Goal: Information Seeking & Learning: Learn about a topic

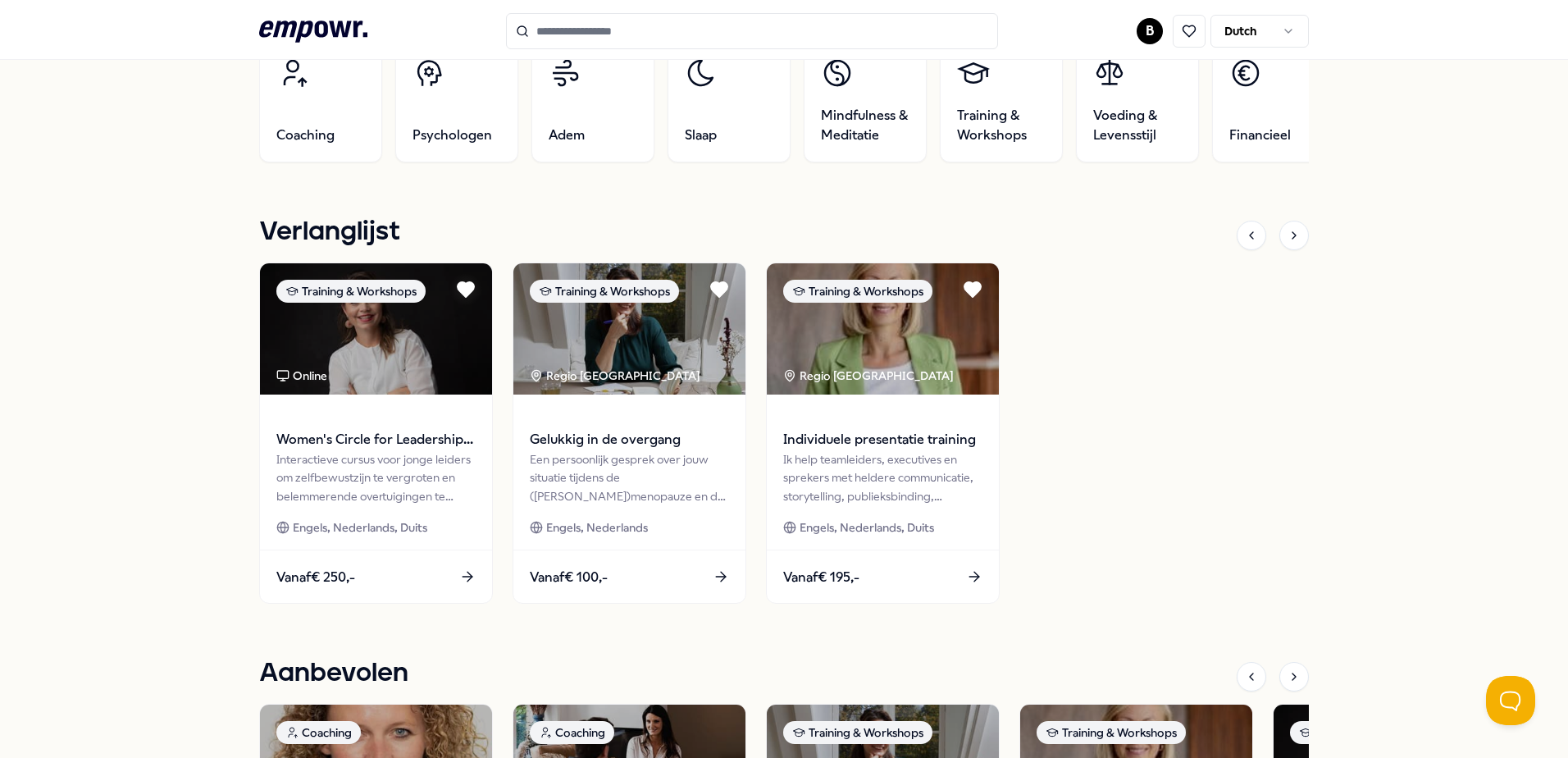
scroll to position [656, 0]
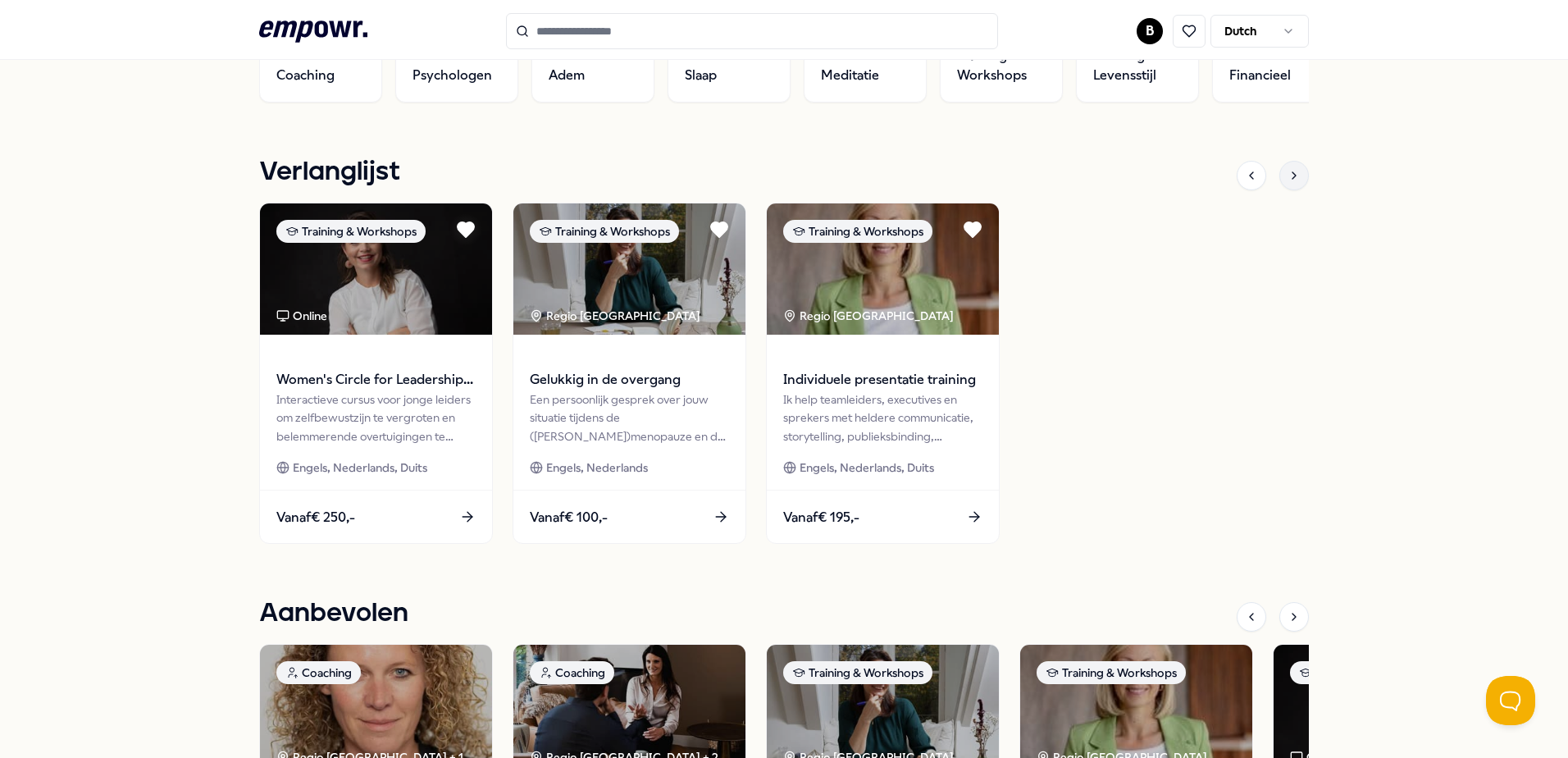
click at [1293, 172] on icon at bounding box center [1294, 175] width 4 height 6
click at [1250, 177] on icon at bounding box center [1251, 175] width 4 height 6
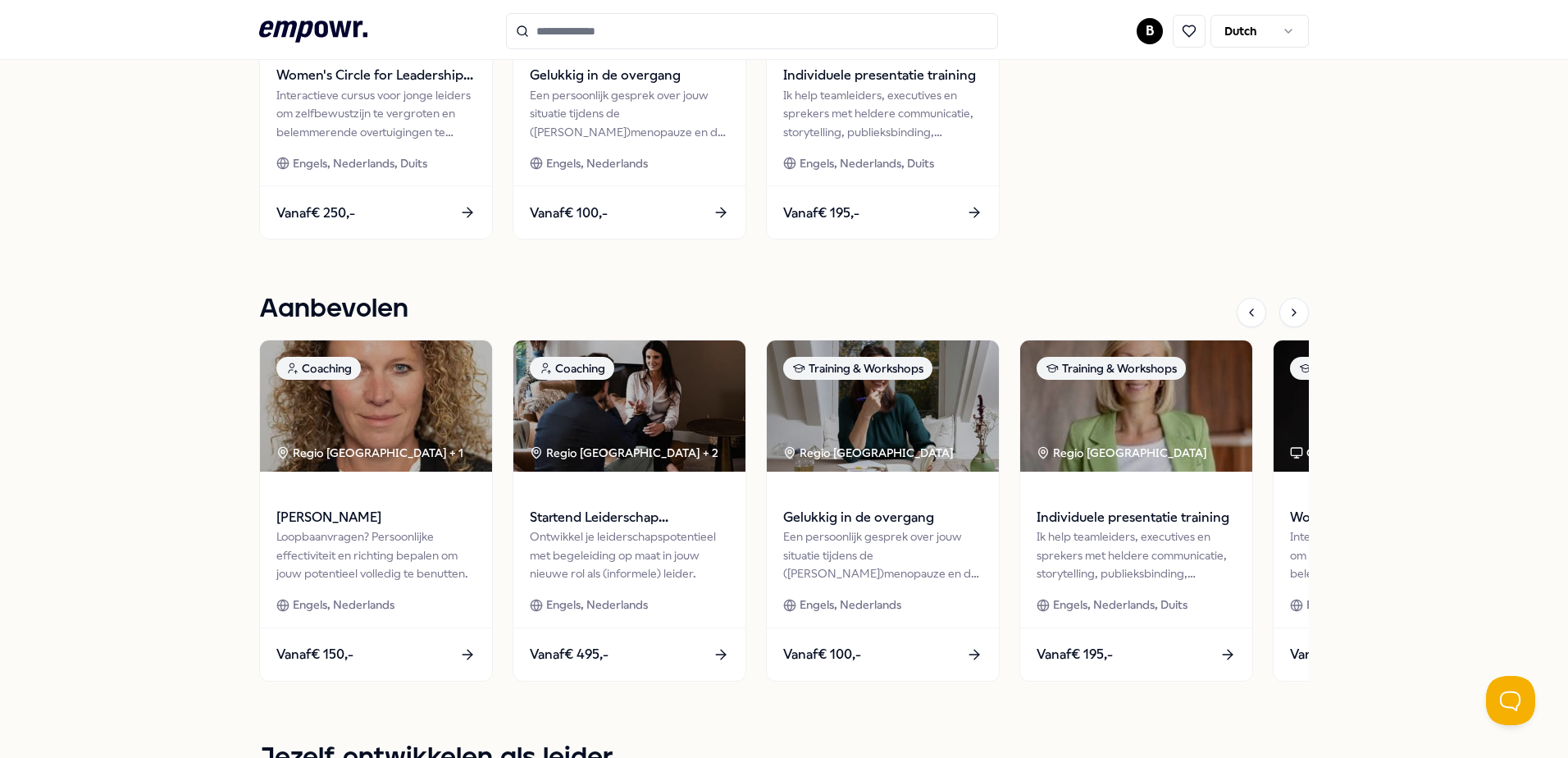
scroll to position [984, 0]
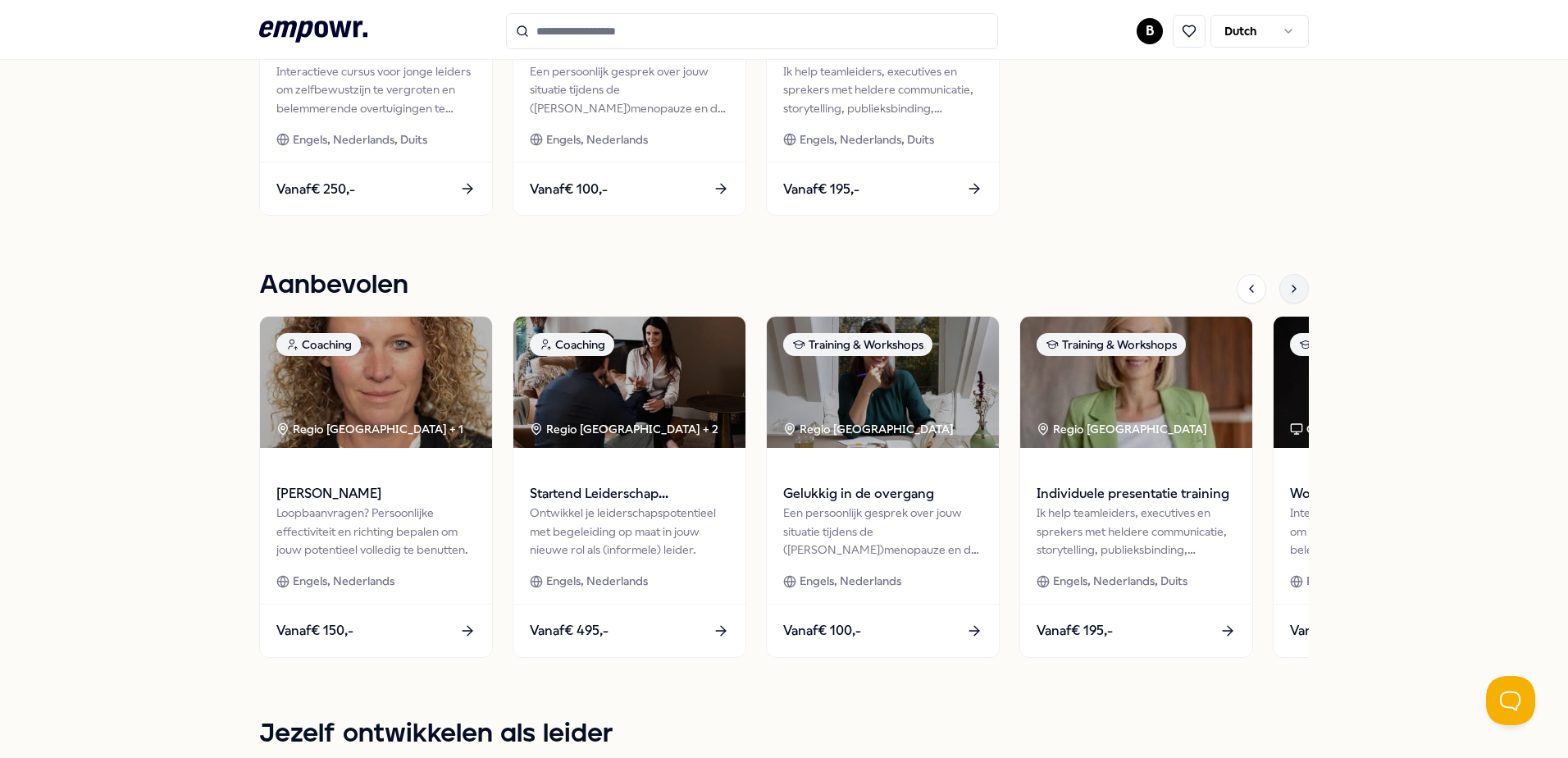
click at [1285, 281] on div at bounding box center [1294, 288] width 30 height 30
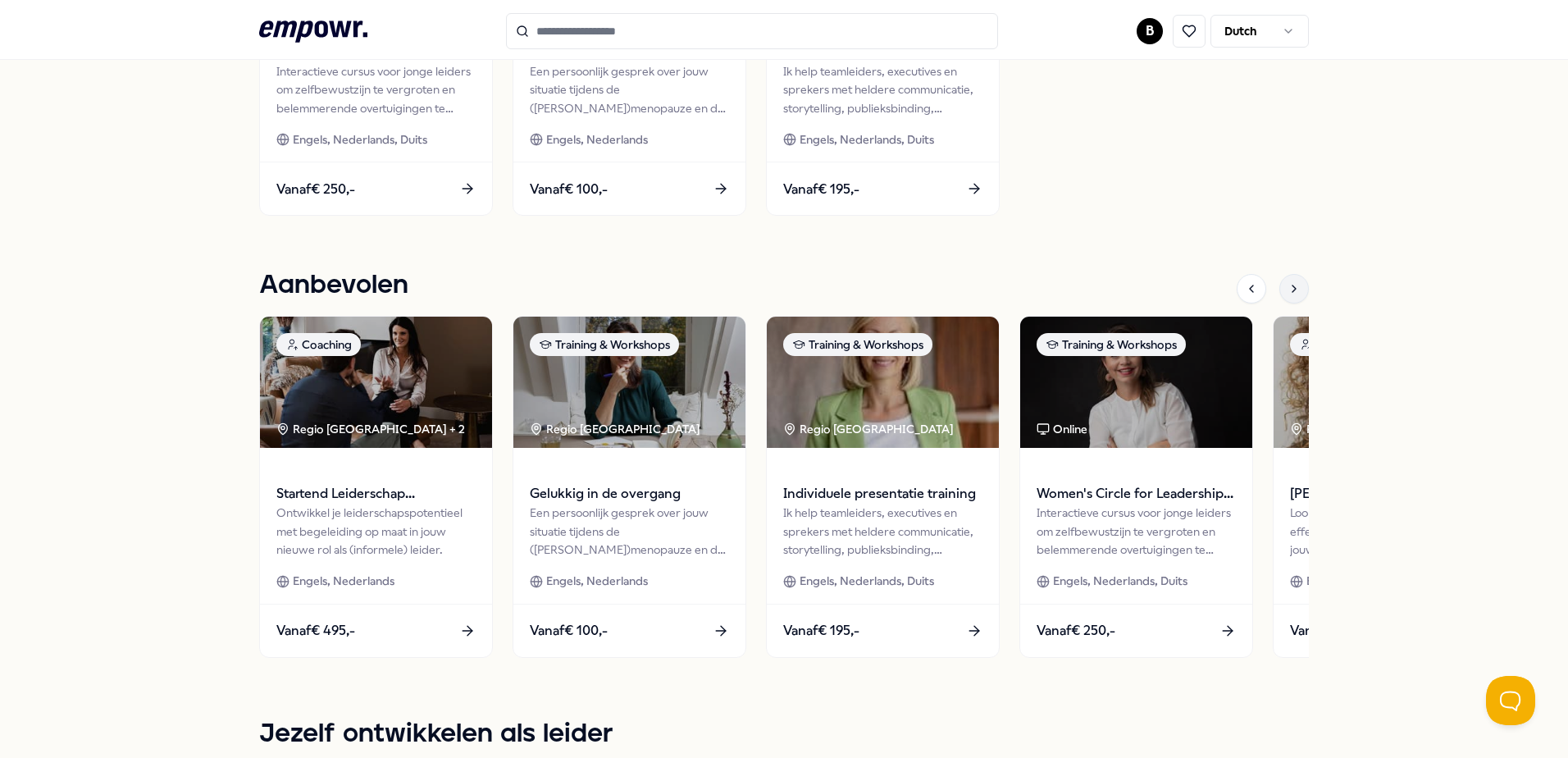
click at [1285, 281] on div at bounding box center [1294, 288] width 30 height 30
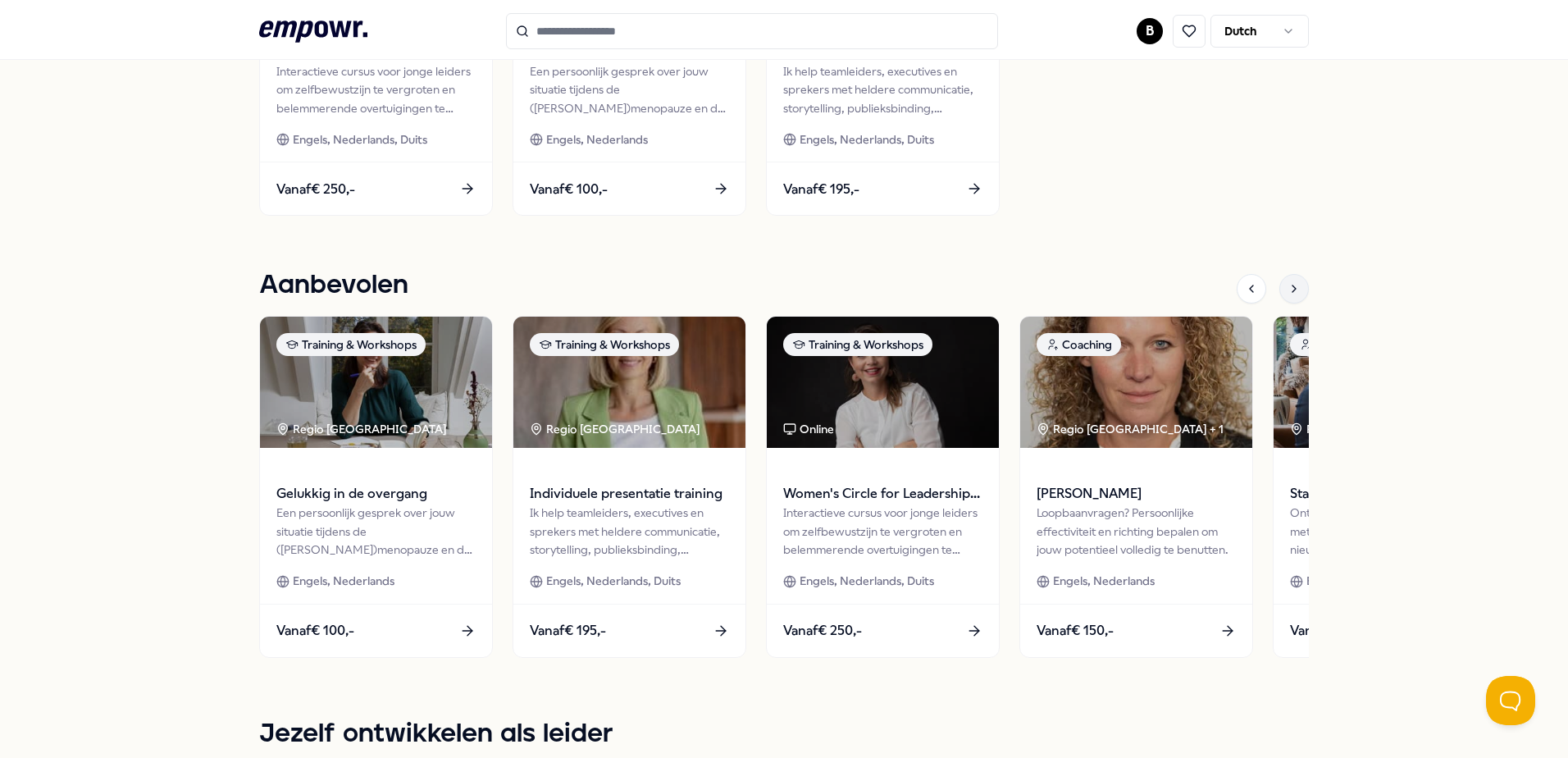
click at [1285, 281] on div at bounding box center [1294, 288] width 30 height 30
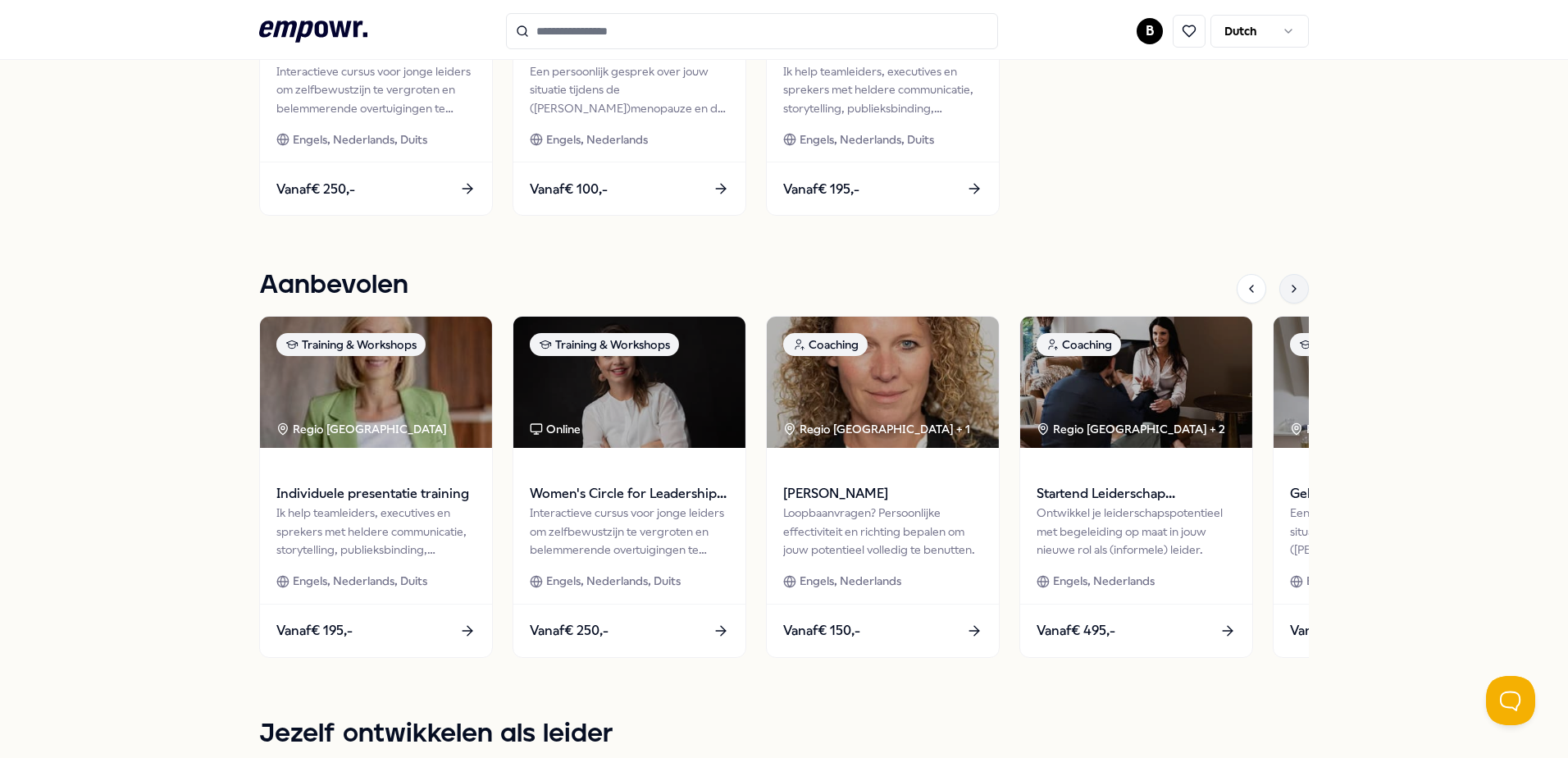
click at [1285, 281] on div at bounding box center [1294, 288] width 30 height 30
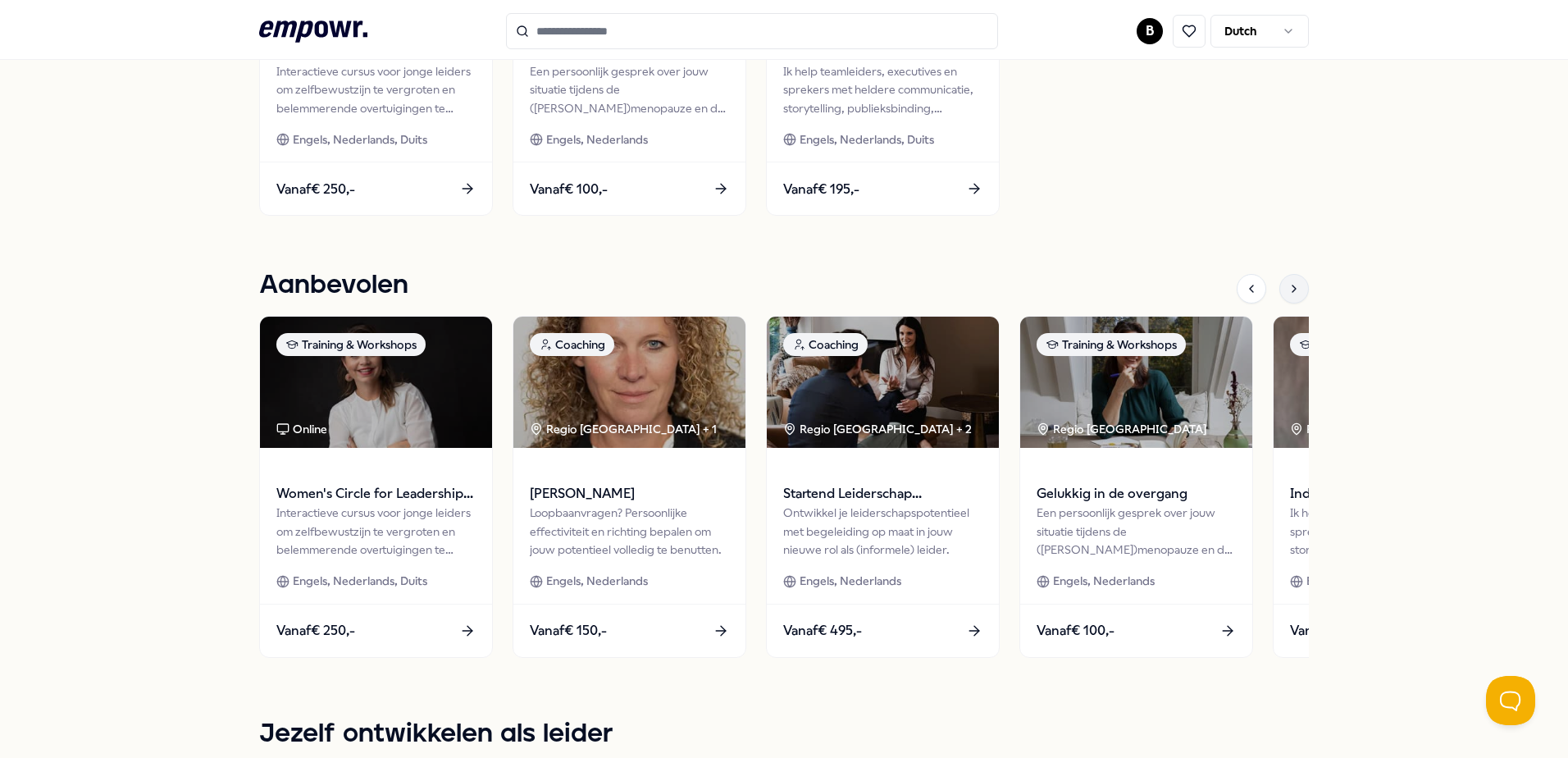
click at [1285, 281] on div at bounding box center [1294, 288] width 30 height 30
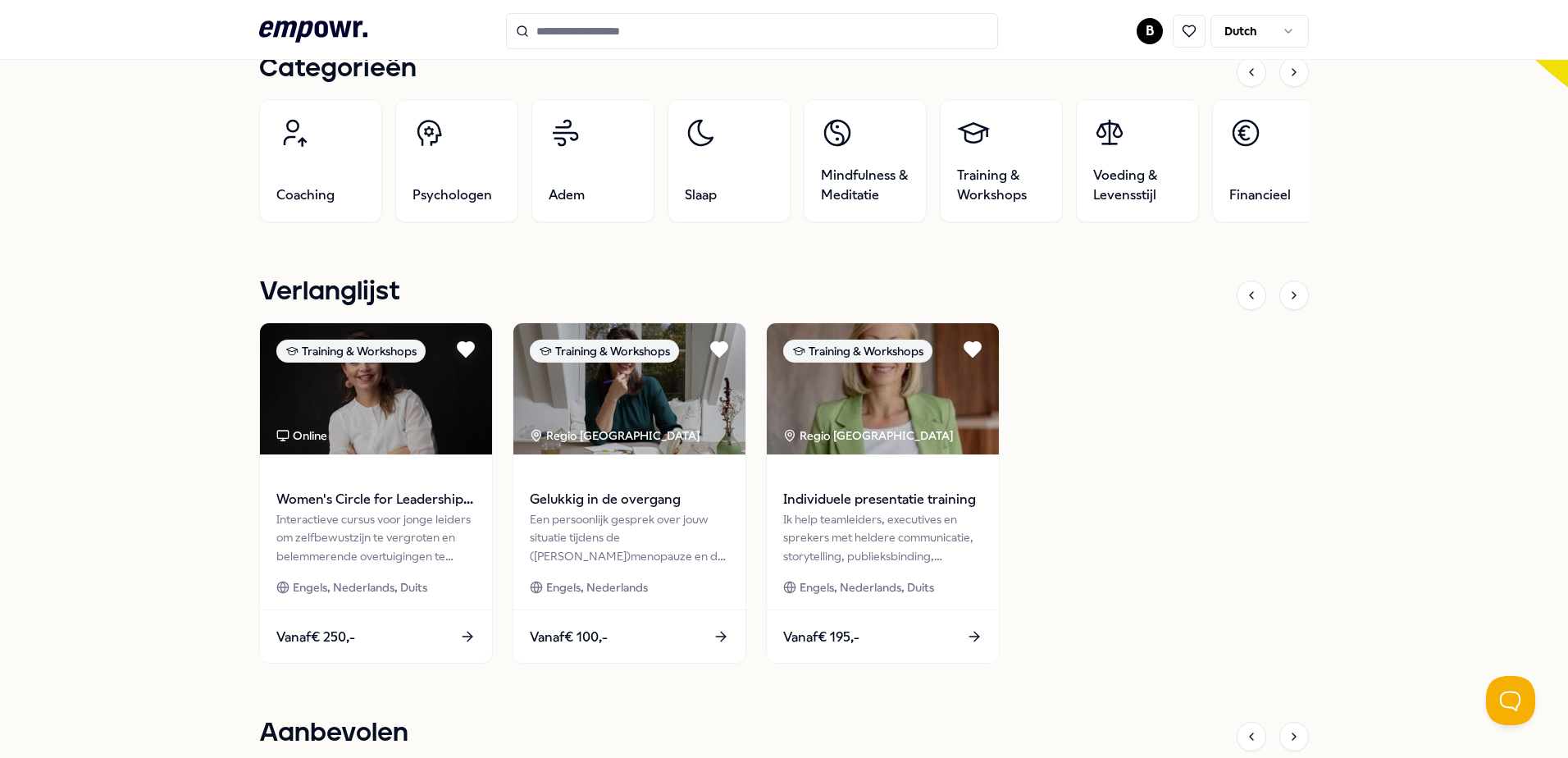
scroll to position [0, 0]
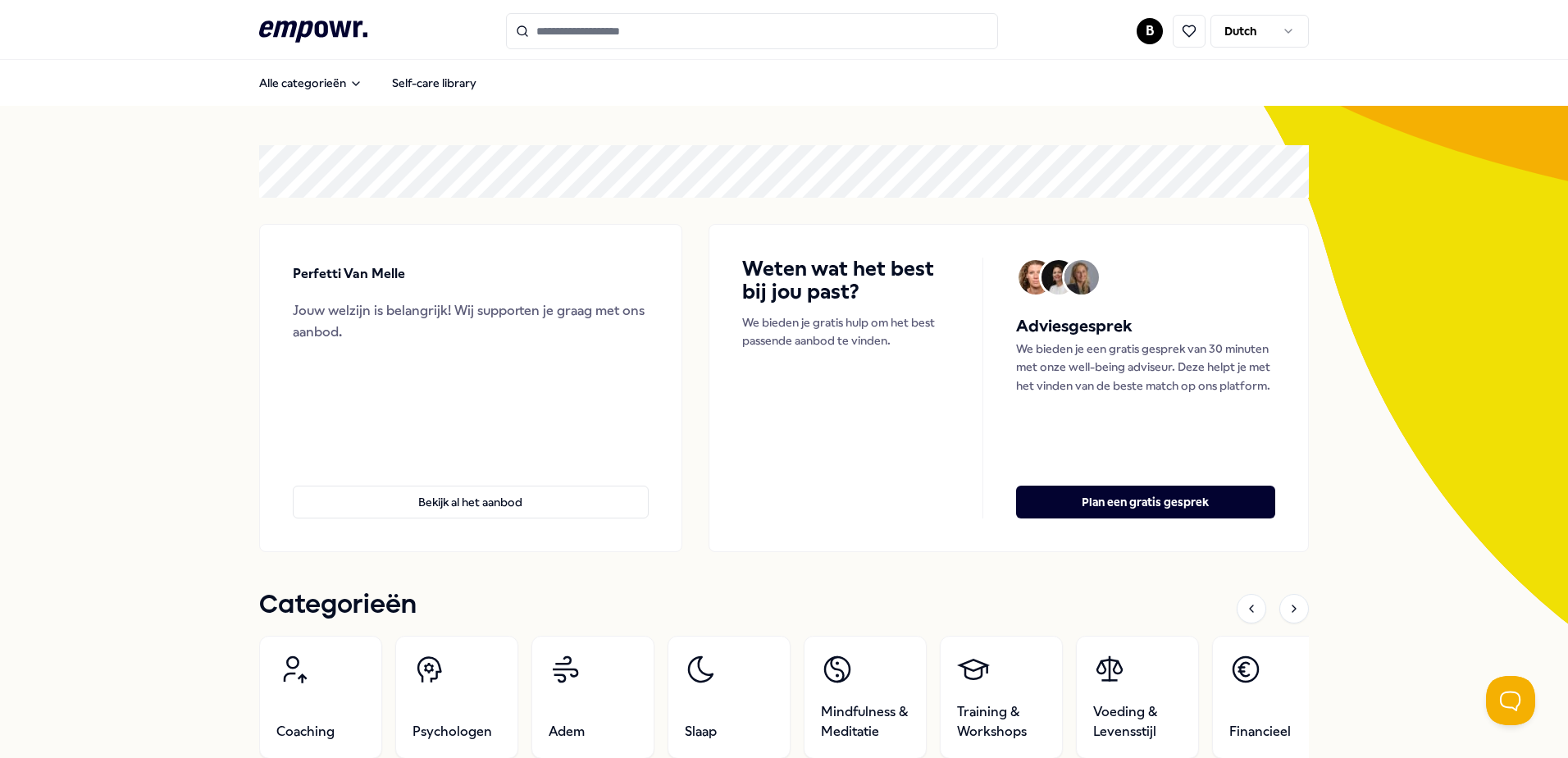
click at [629, 39] on input "Search for products, categories or subcategories" at bounding box center [752, 31] width 492 height 36
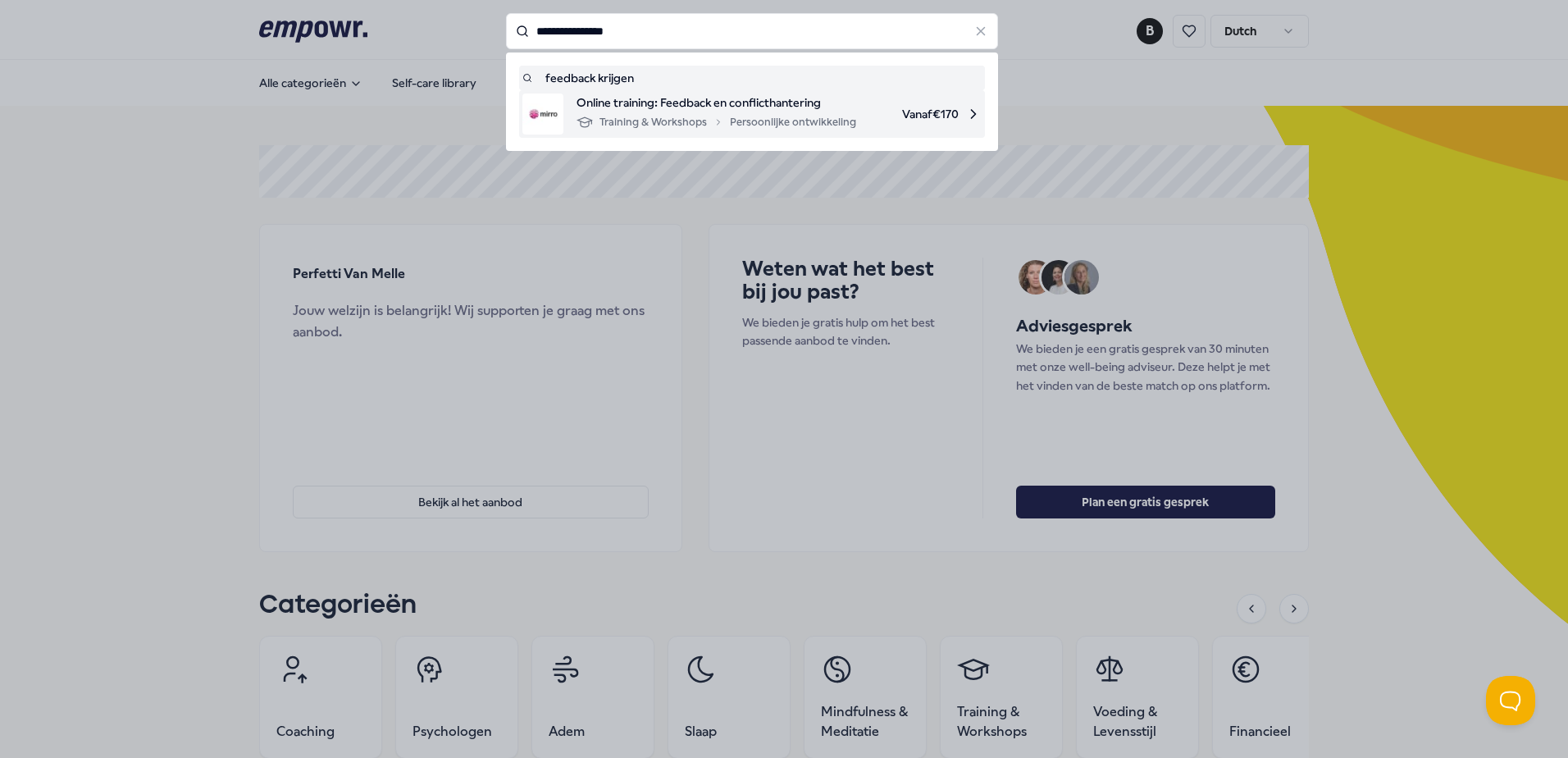
click at [810, 107] on span "Online training: Feedback en conflicthantering" at bounding box center [717, 102] width 280 height 18
type input "**********"
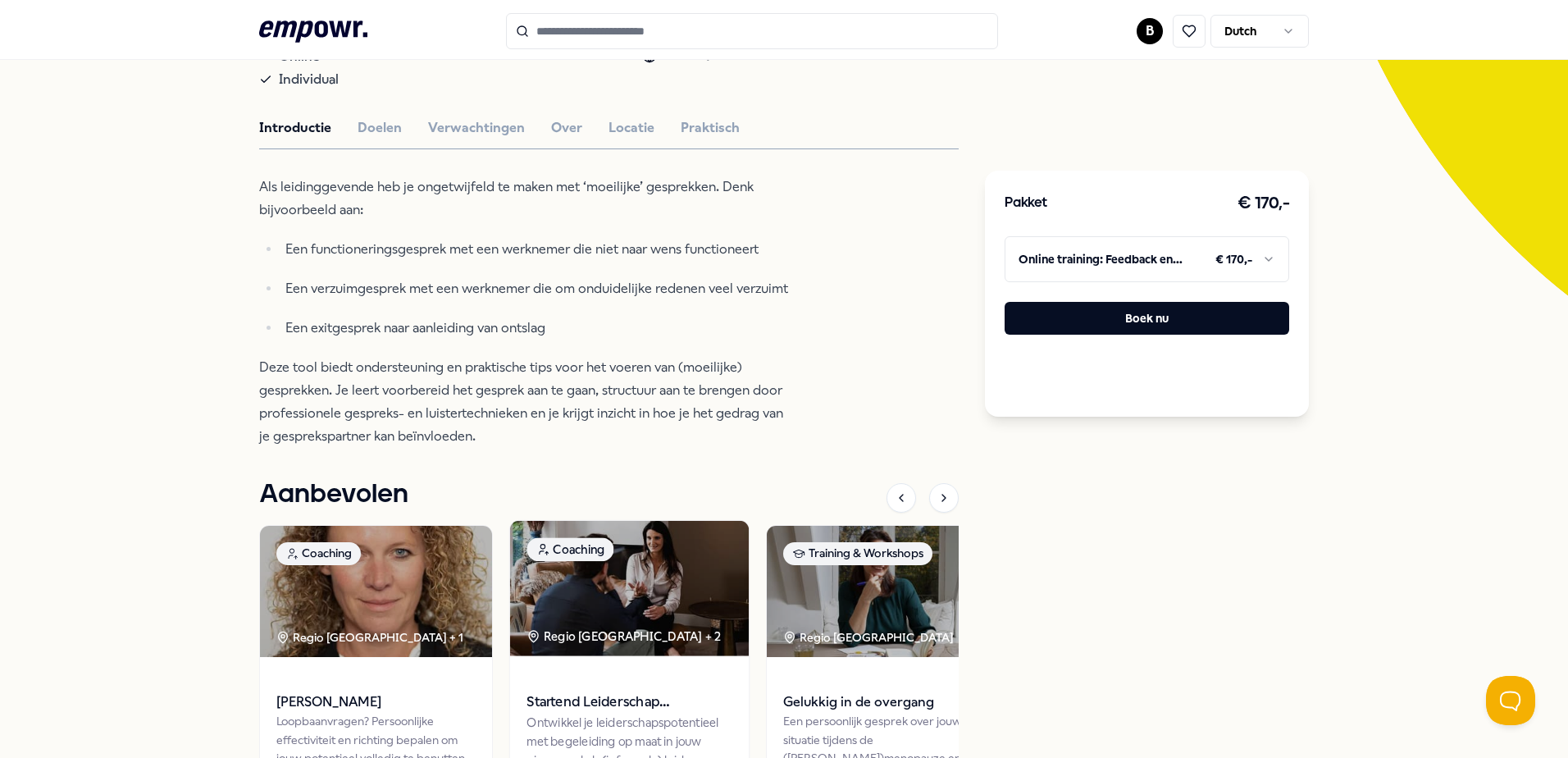
scroll to position [164, 0]
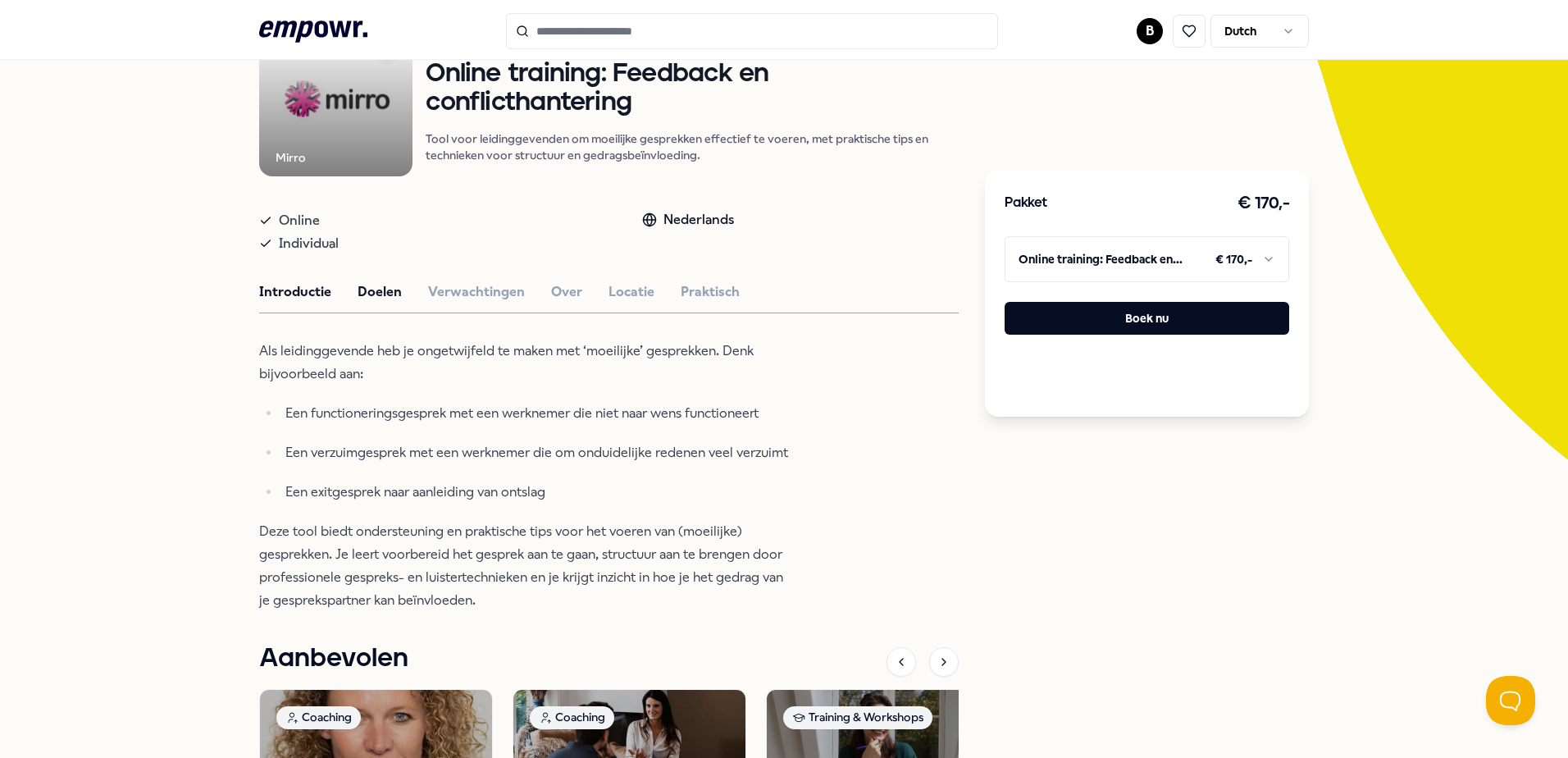
click at [373, 292] on button "Doelen" at bounding box center [379, 292] width 44 height 22
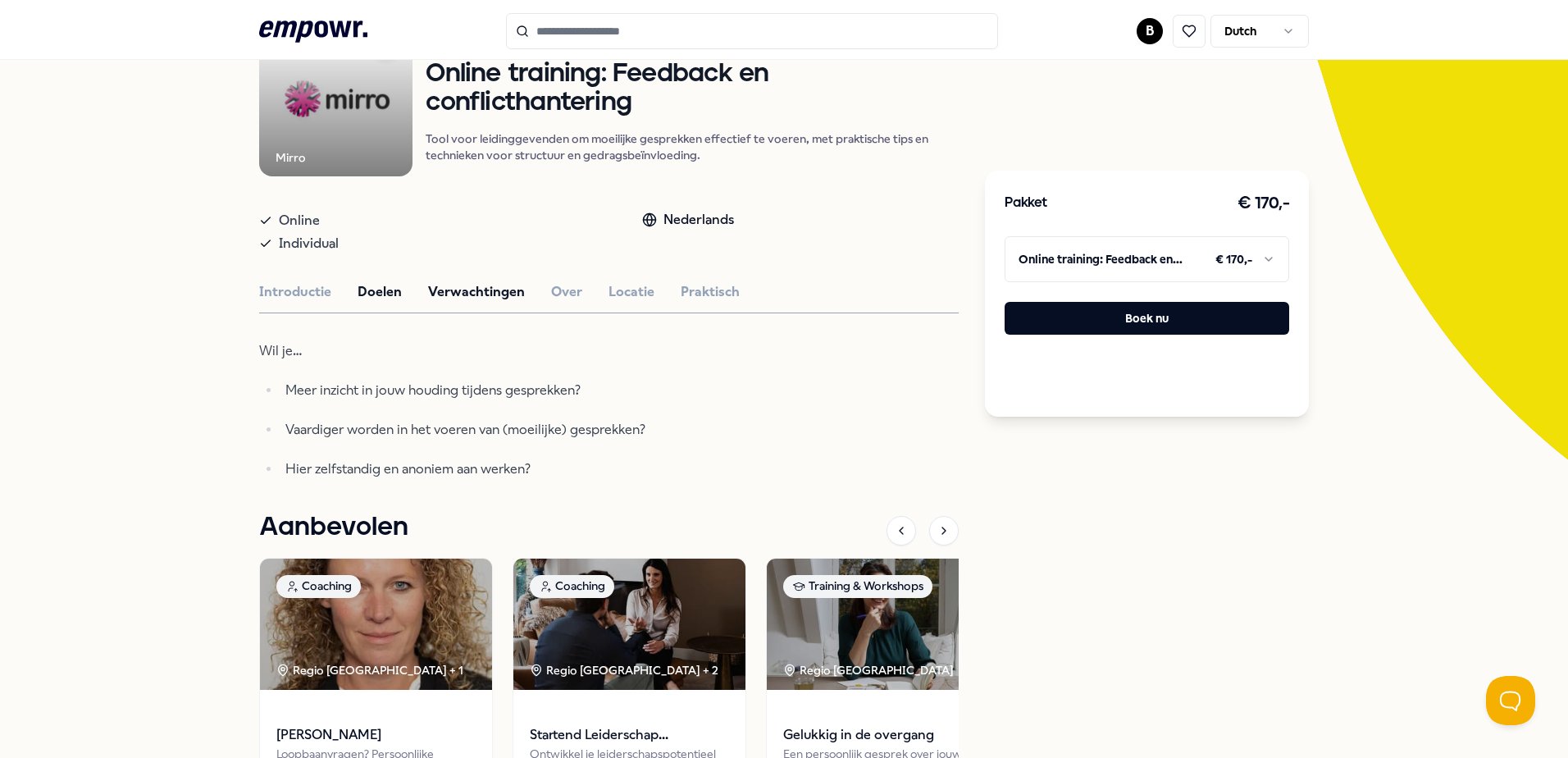
click at [454, 282] on button "Verwachtingen" at bounding box center [476, 292] width 97 height 22
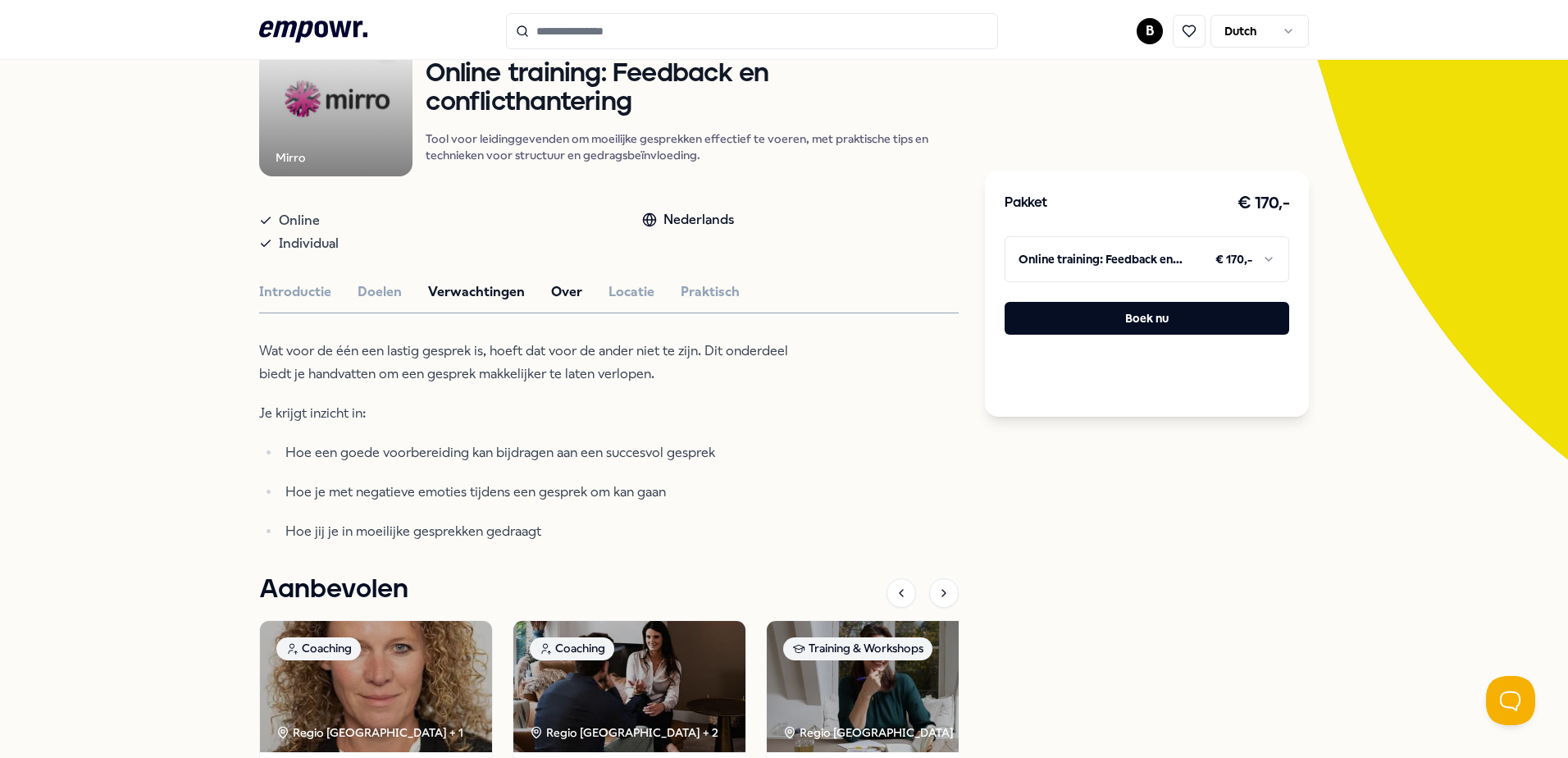
click at [556, 289] on button "Over" at bounding box center [566, 292] width 31 height 22
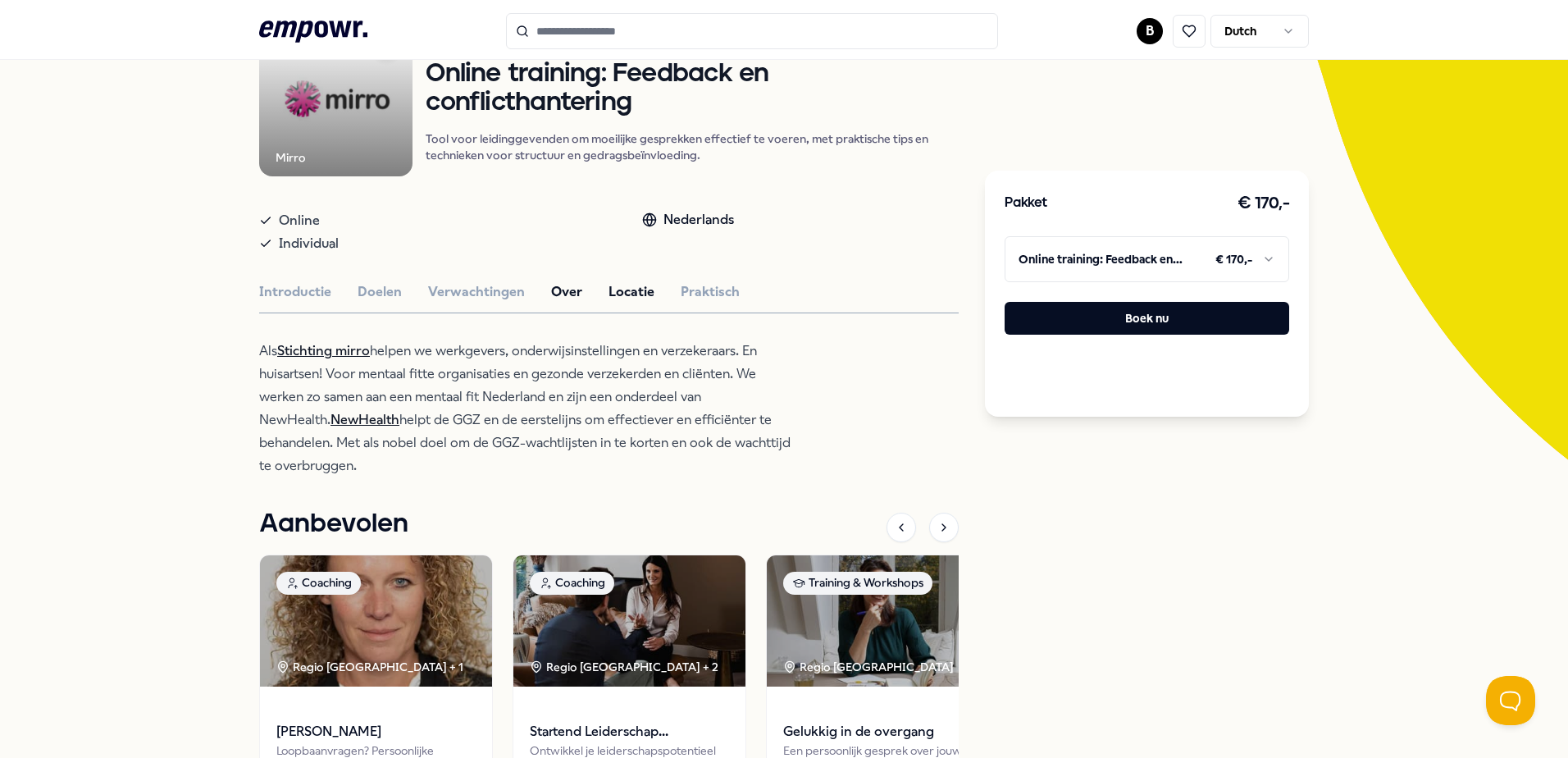
click at [632, 292] on button "Locatie" at bounding box center [631, 292] width 46 height 22
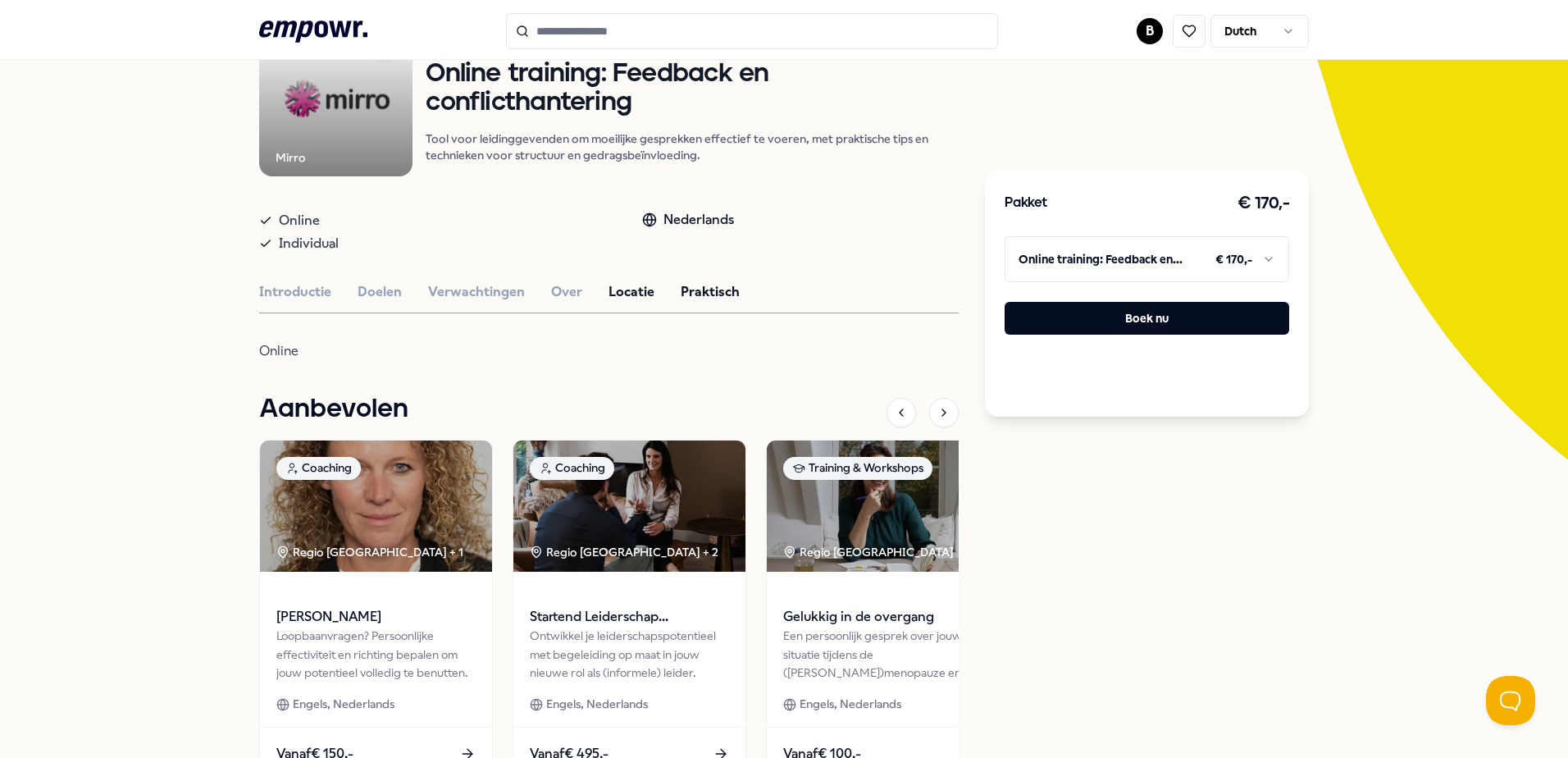
click at [717, 289] on button "Praktisch" at bounding box center [710, 292] width 59 height 22
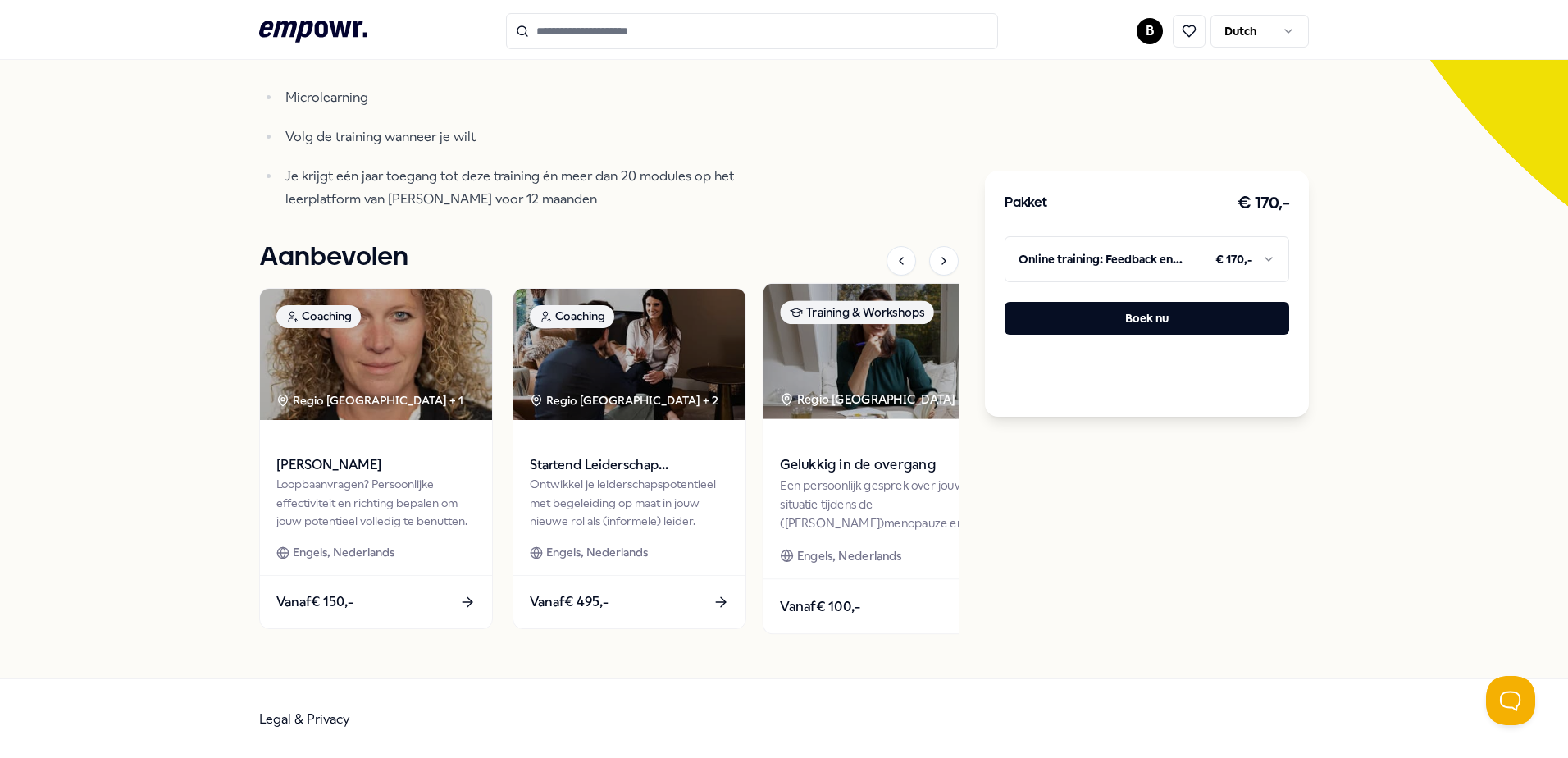
scroll to position [0, 0]
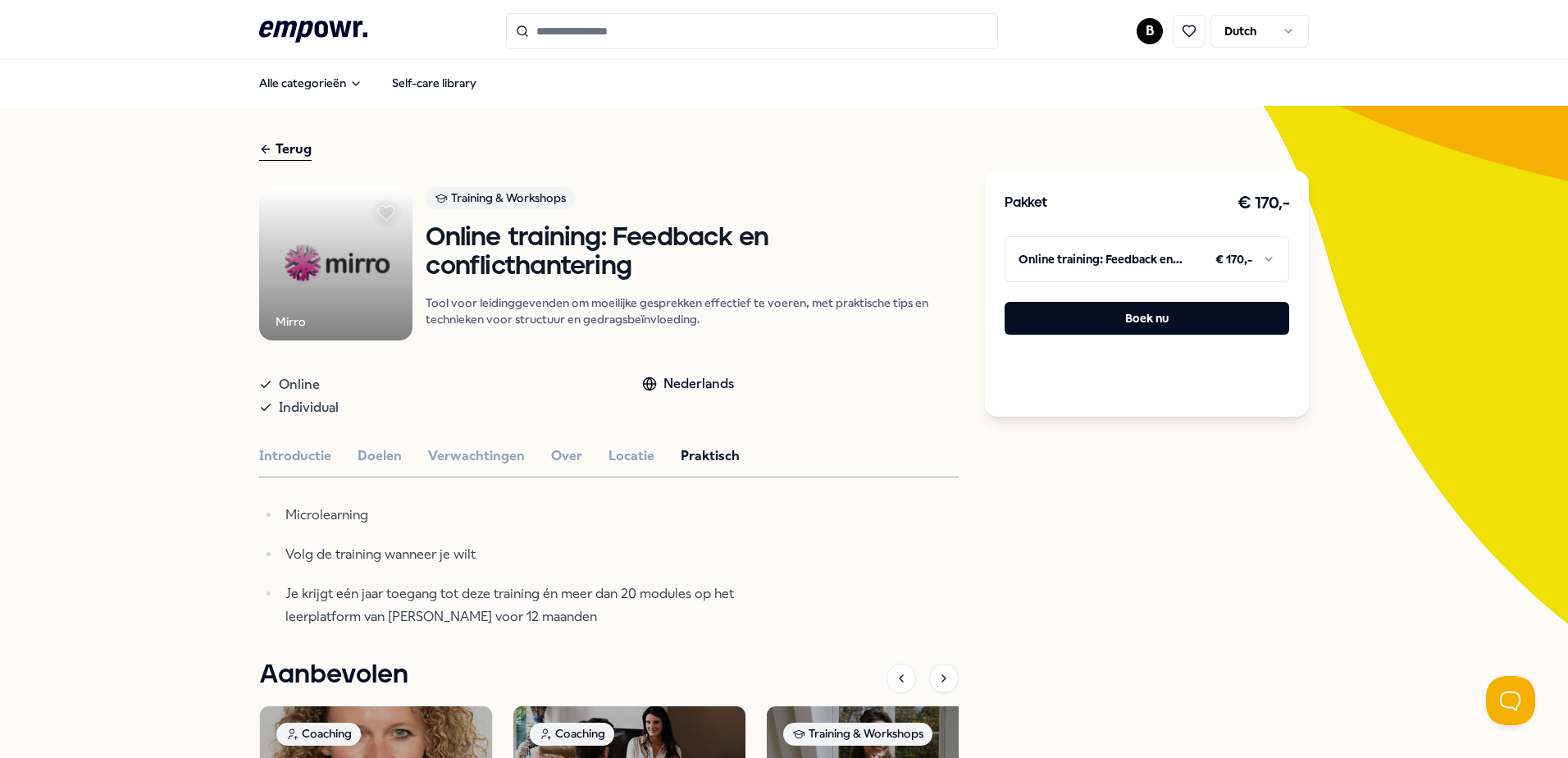
click at [266, 144] on icon at bounding box center [266, 149] width 13 height 20
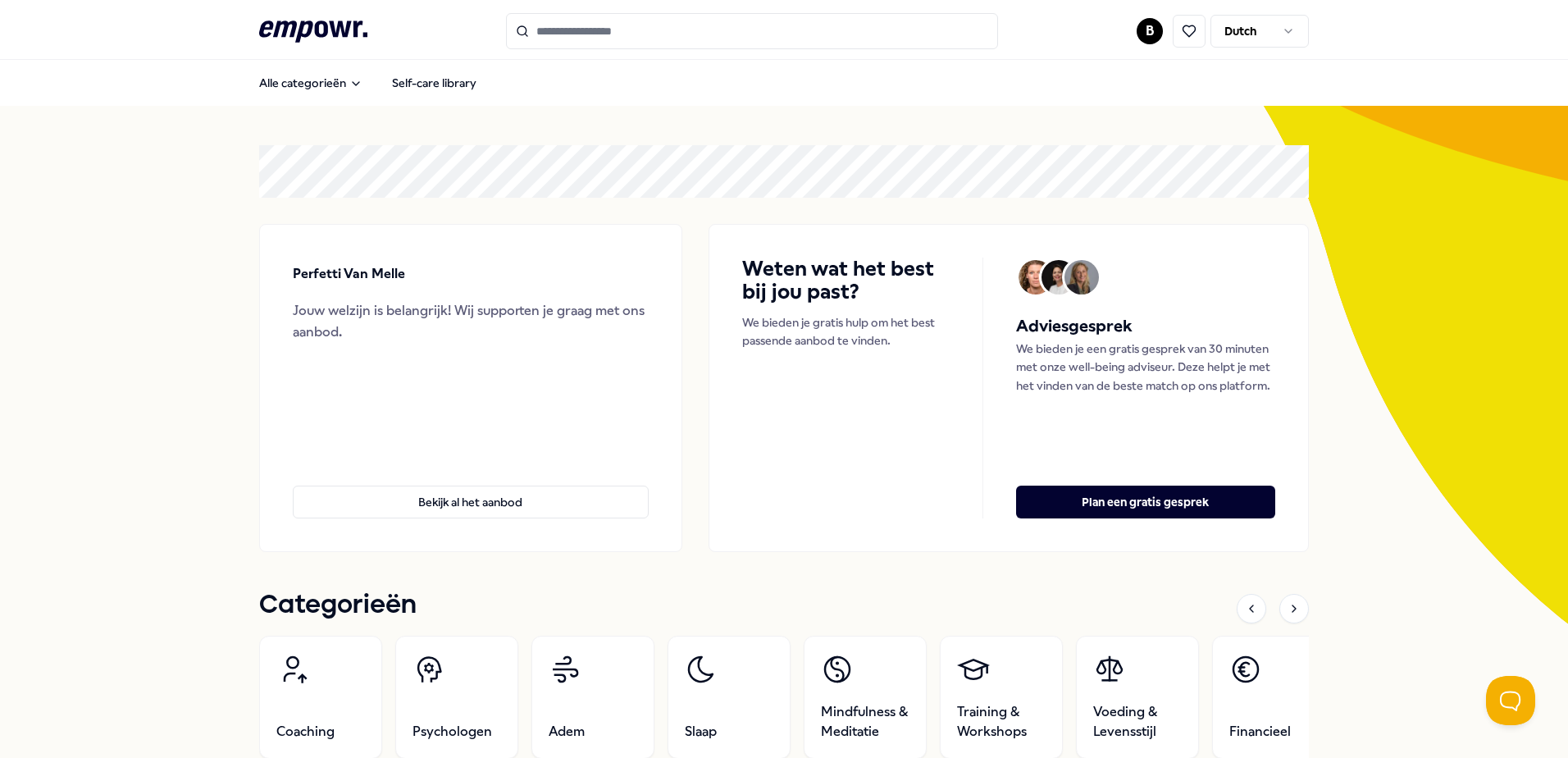
click at [609, 33] on input "Search for products, categories or subcategories" at bounding box center [752, 31] width 492 height 36
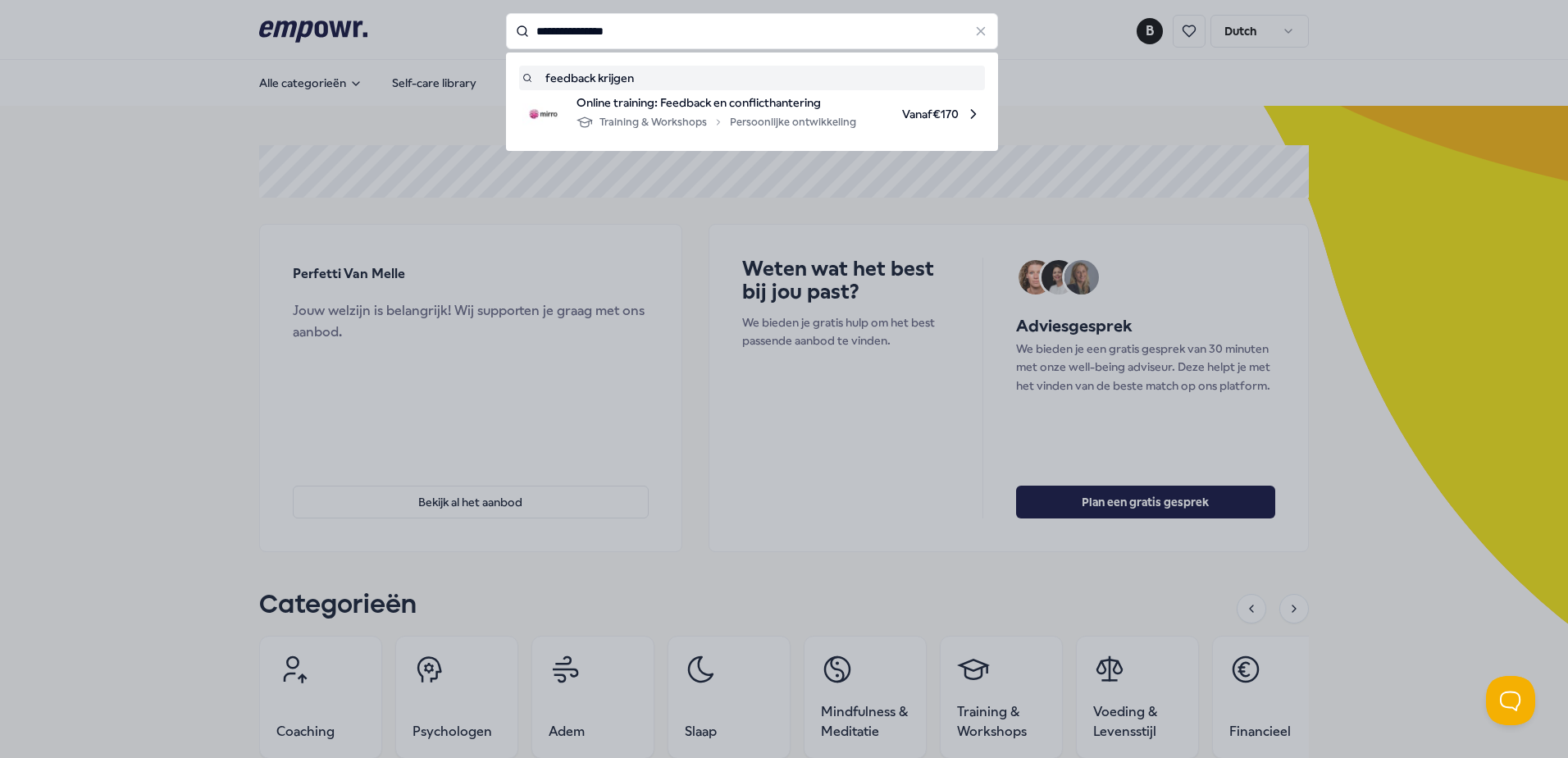
type input "**********"
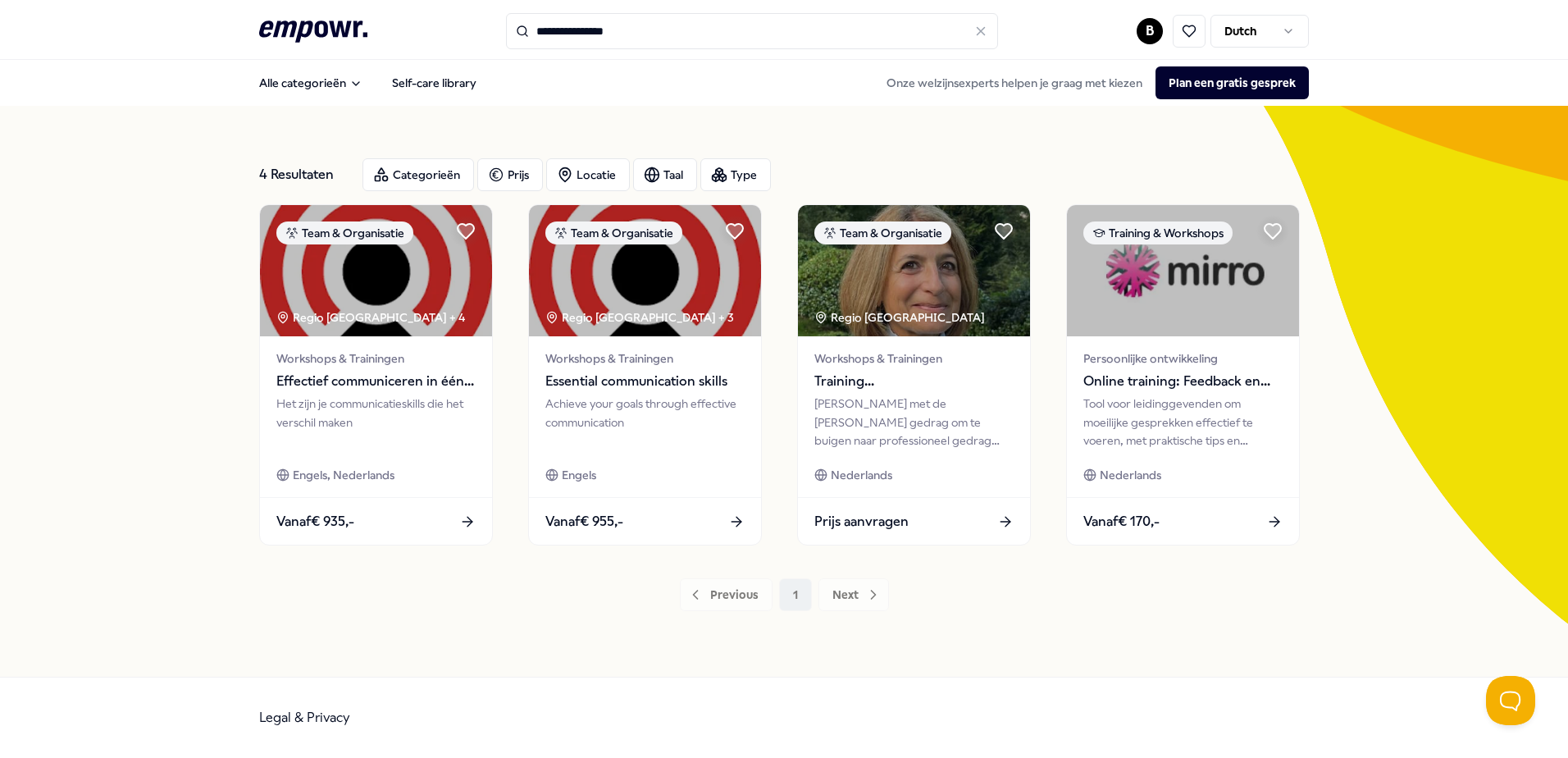
click at [836, 589] on div "Previous 1 Next" at bounding box center [784, 594] width 1050 height 33
click at [845, 597] on div "Previous 1 Next" at bounding box center [784, 594] width 1050 height 33
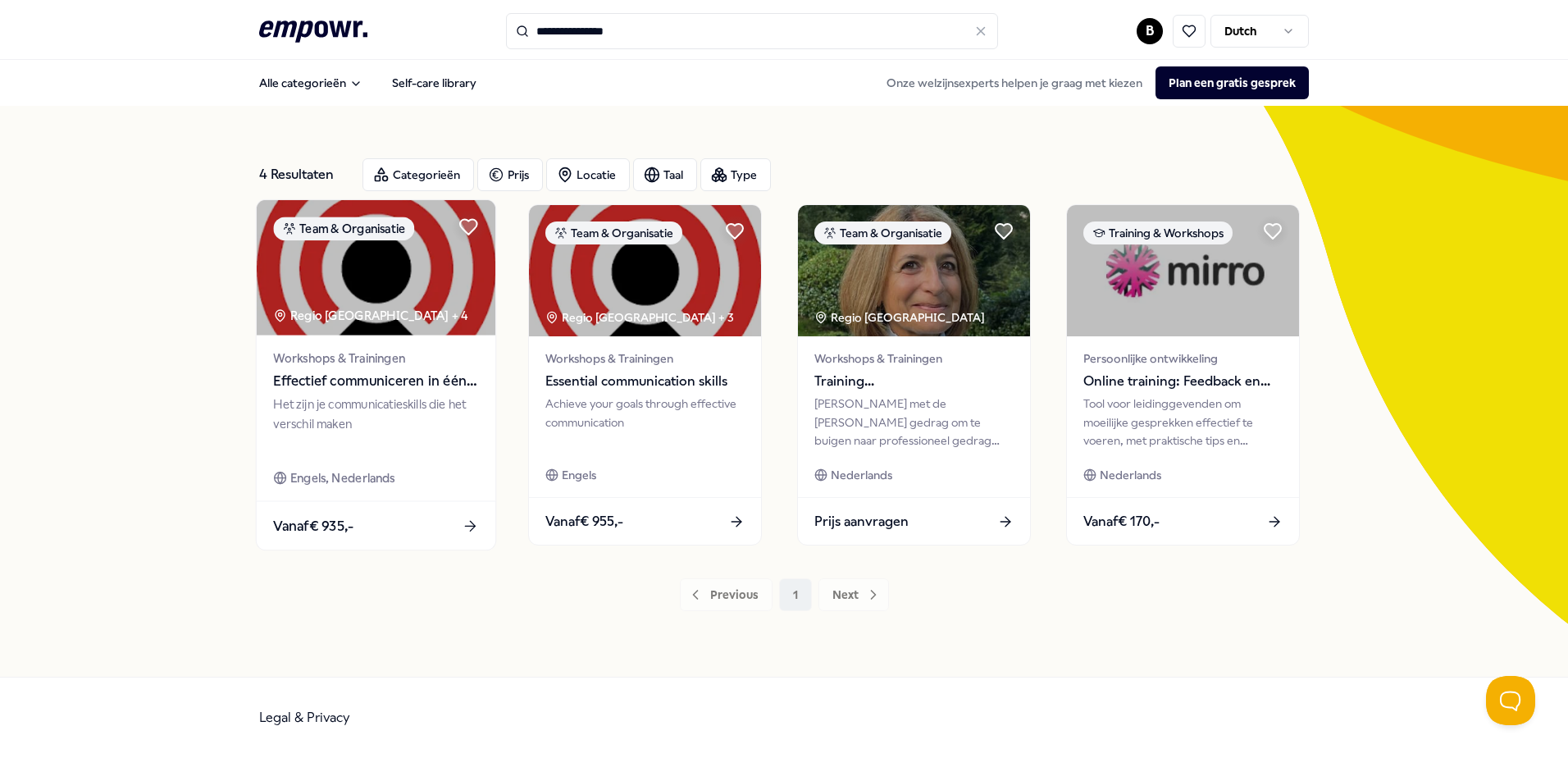
click at [411, 391] on span "Effectief communiceren in één dag" at bounding box center [375, 381] width 205 height 22
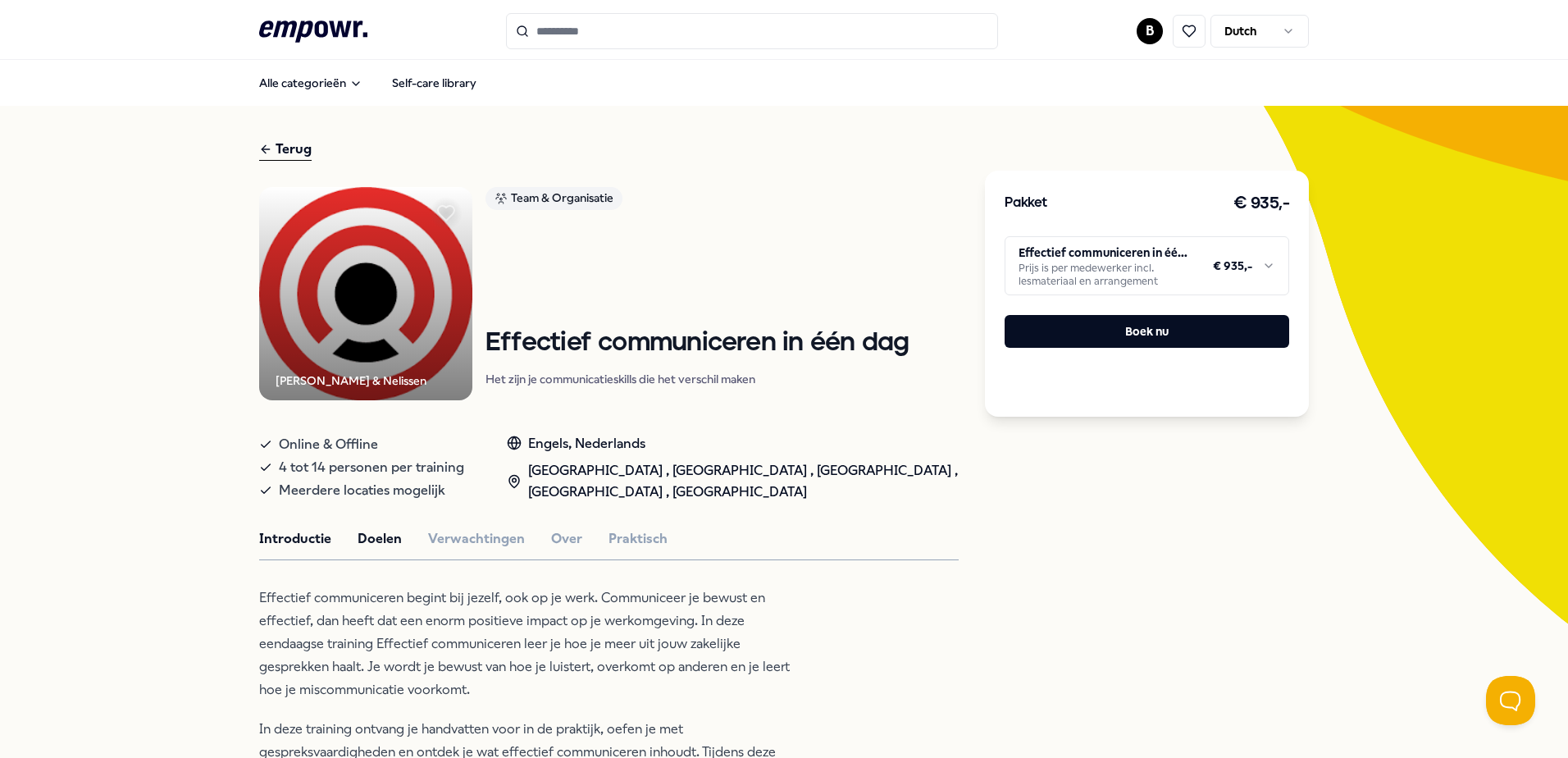
click at [377, 539] on button "Doelen" at bounding box center [379, 539] width 44 height 22
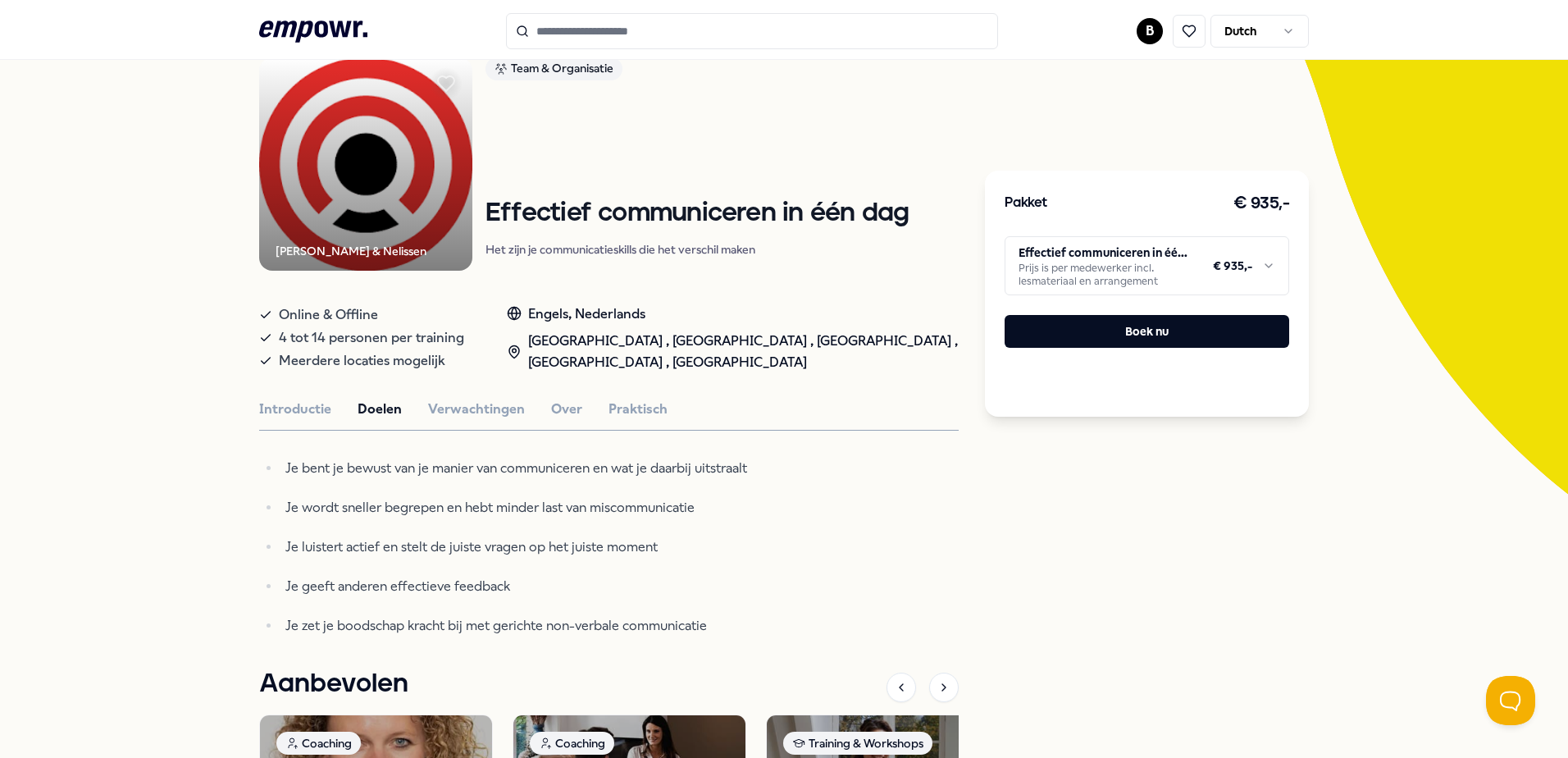
scroll to position [164, 0]
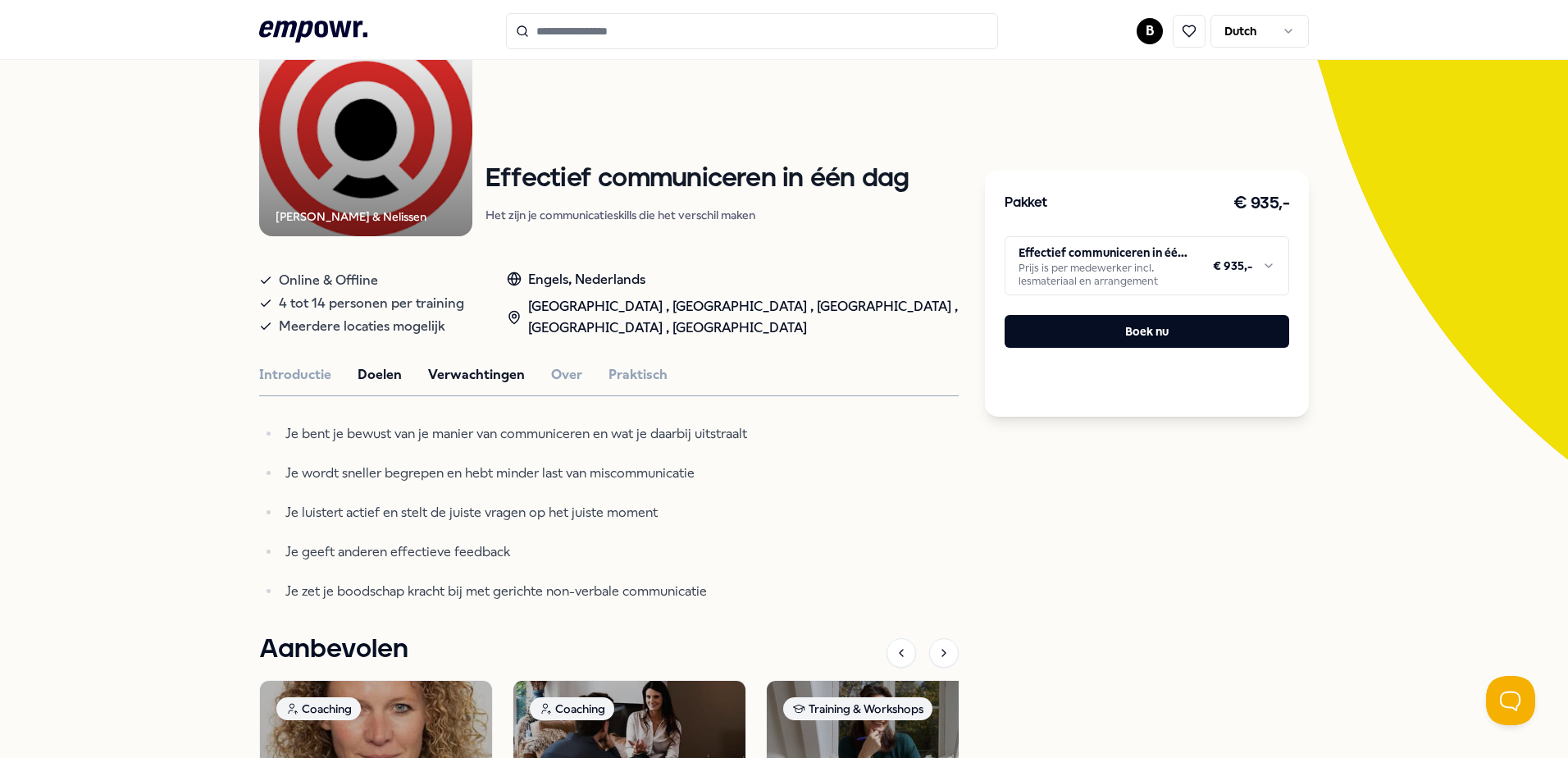
click at [448, 370] on button "Verwachtingen" at bounding box center [476, 375] width 97 height 22
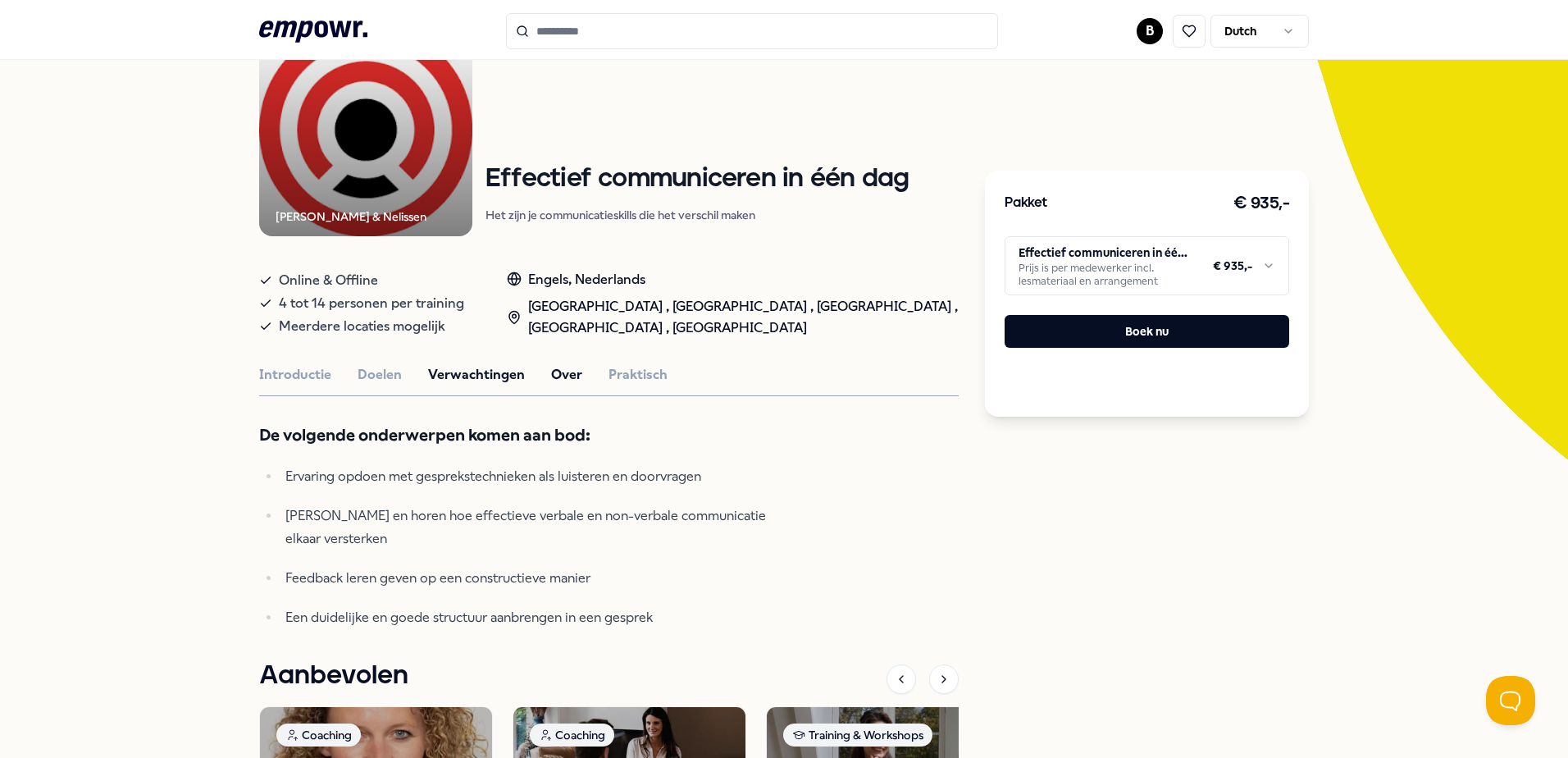
click at [553, 368] on button "Over" at bounding box center [566, 375] width 31 height 22
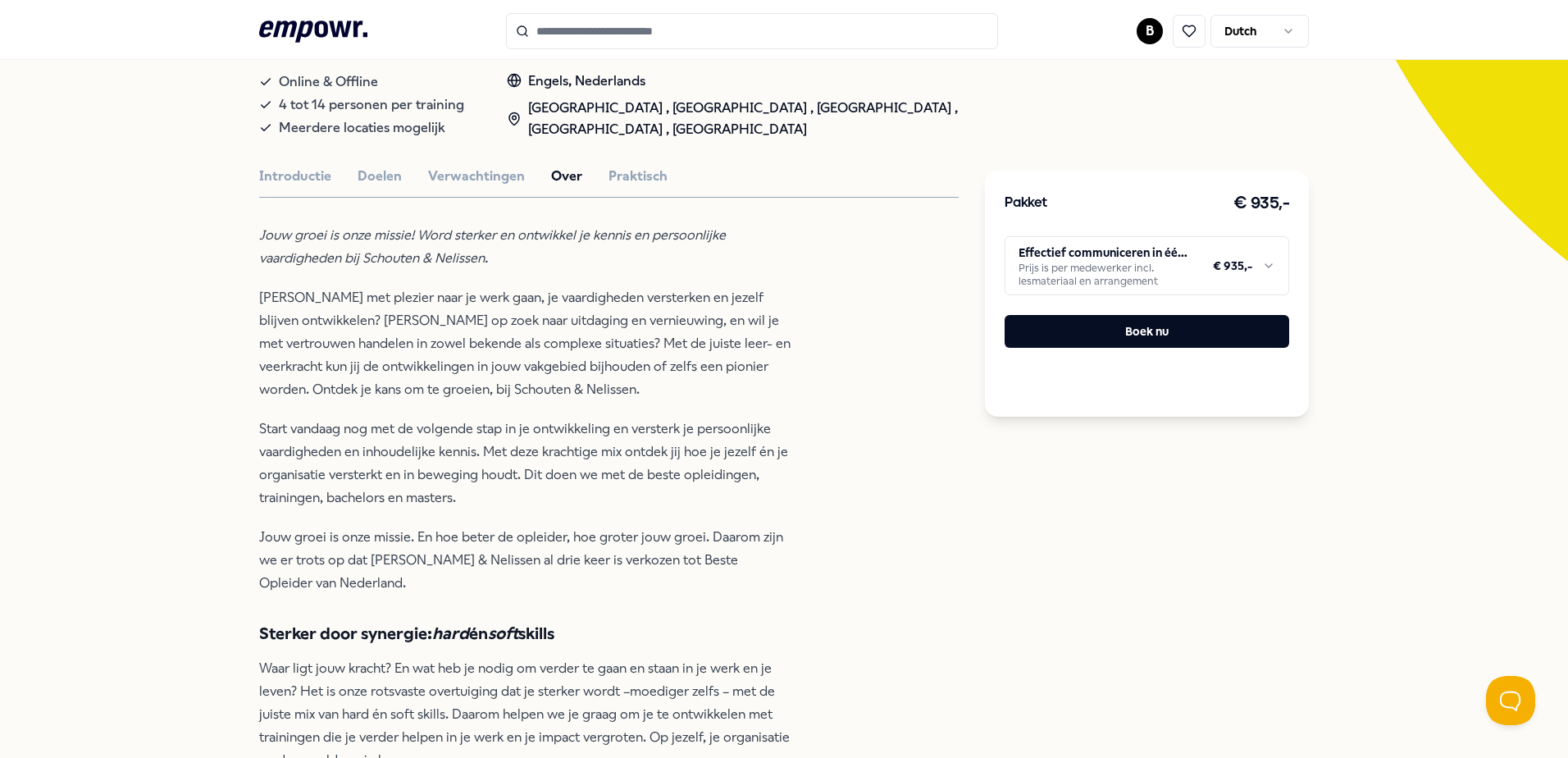
scroll to position [0, 0]
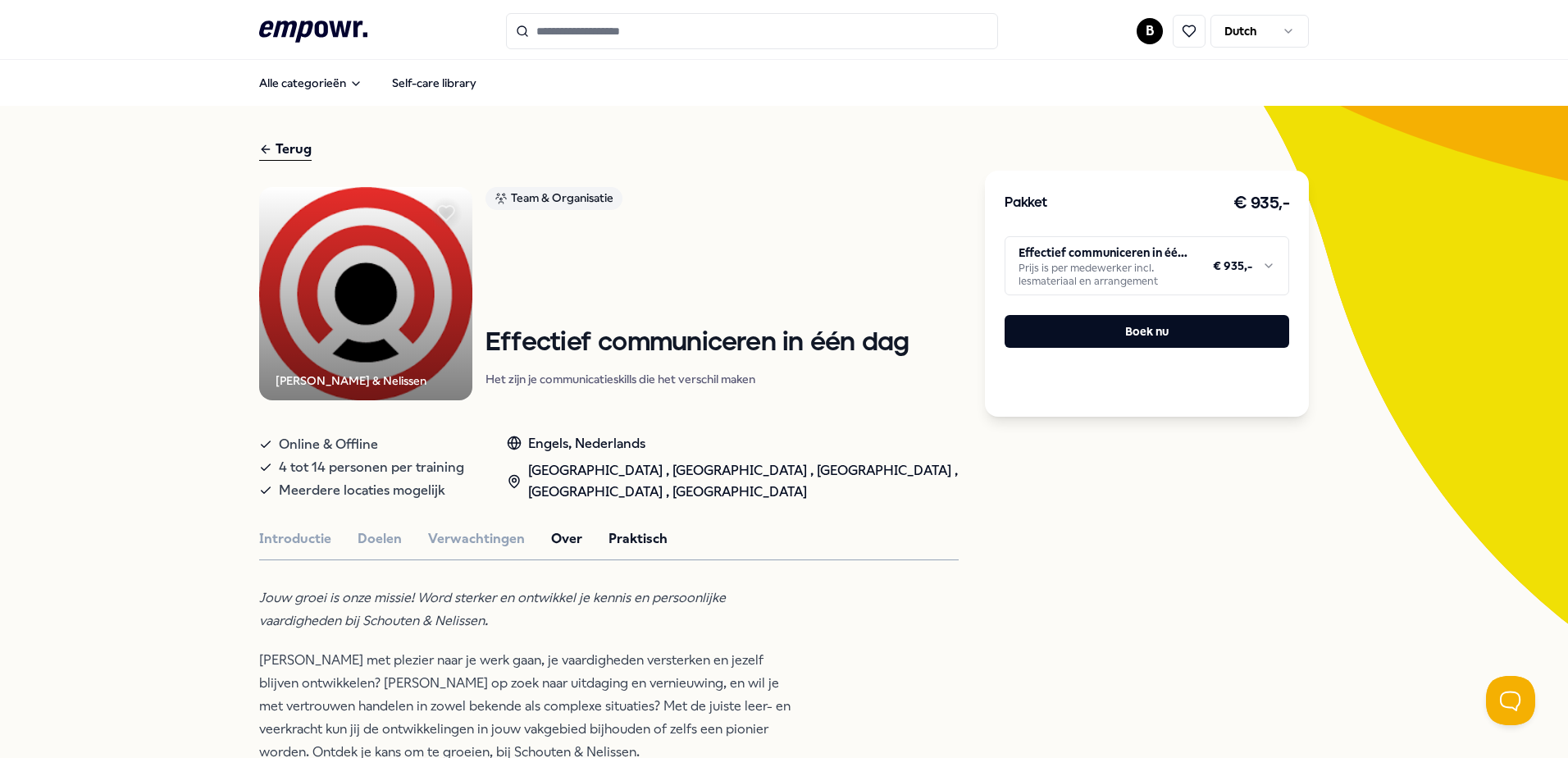
click at [617, 531] on button "Praktisch" at bounding box center [638, 539] width 59 height 22
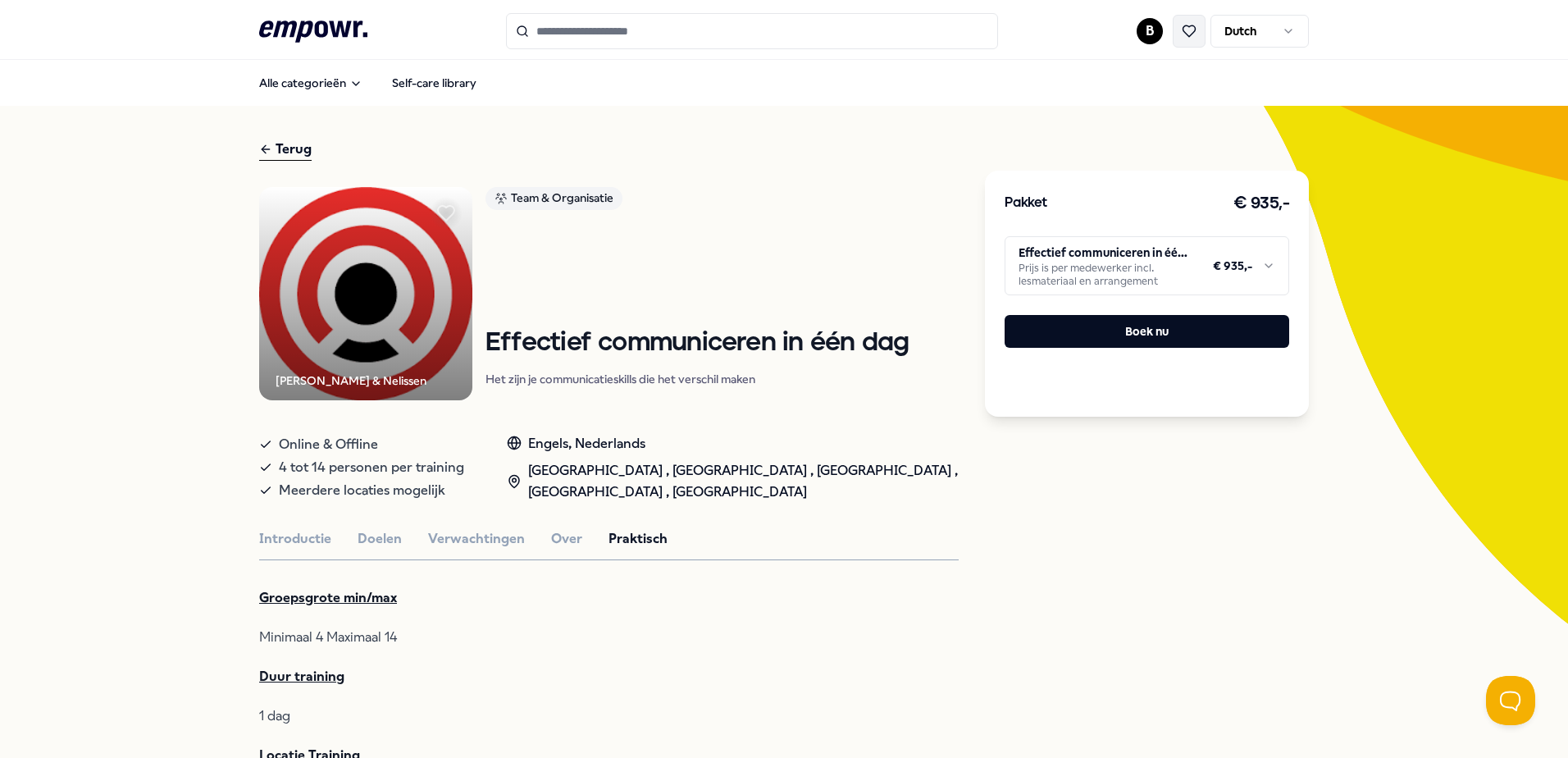
click at [1184, 22] on button at bounding box center [1189, 30] width 33 height 33
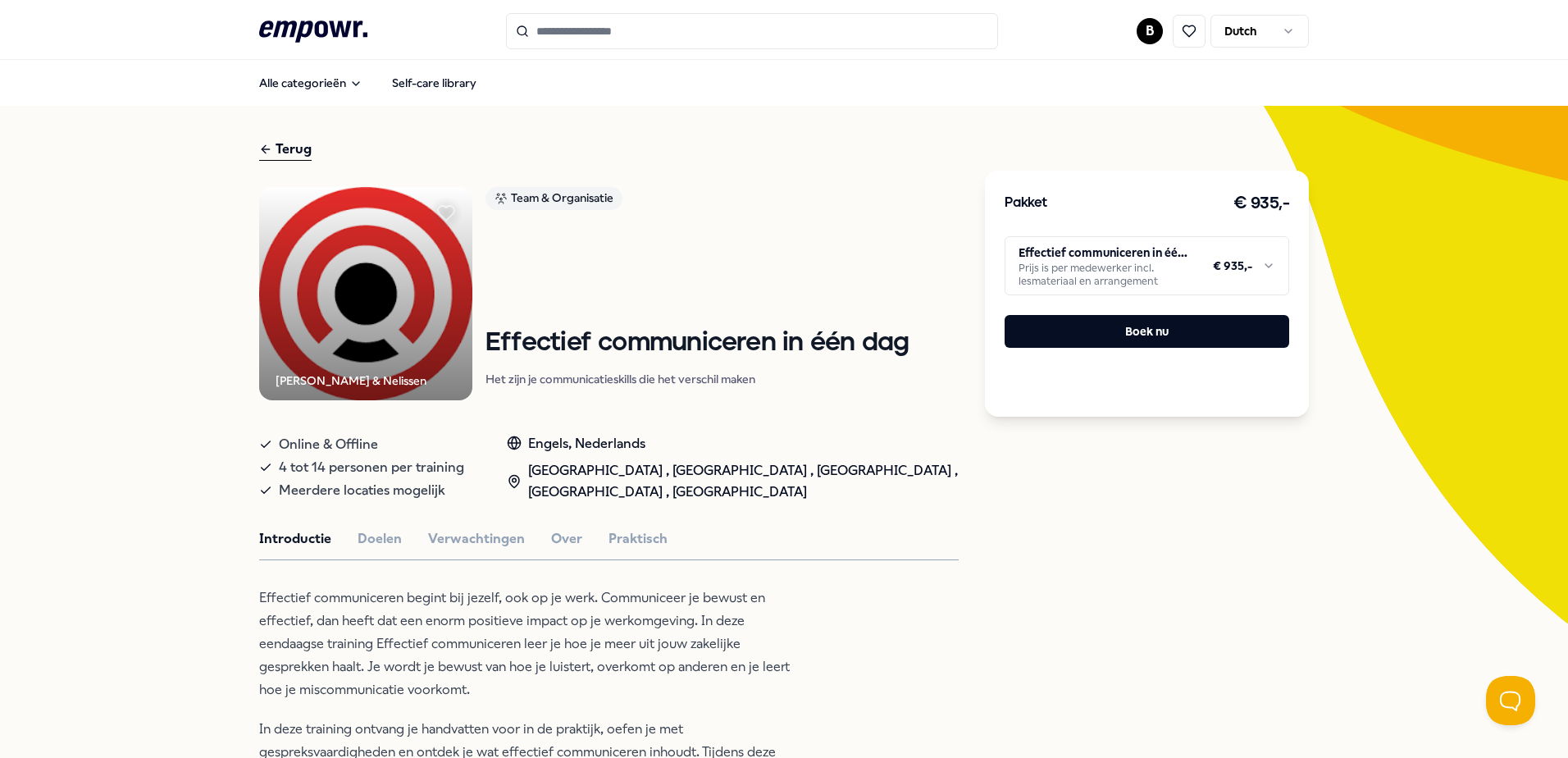
click at [289, 148] on div "Terug" at bounding box center [285, 149] width 53 height 22
type input "**********"
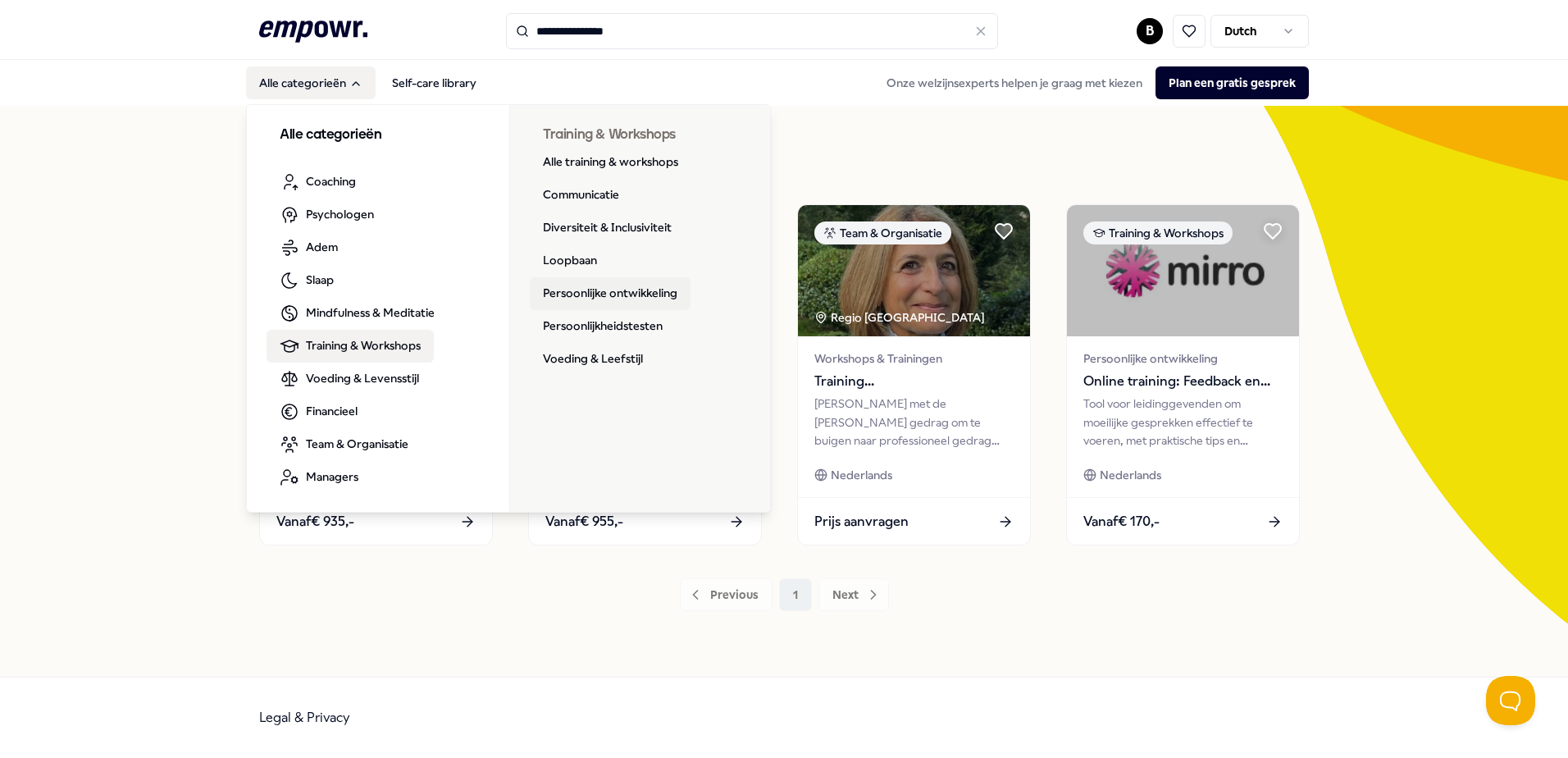
click at [578, 288] on link "Persoonlijke ontwikkeling" at bounding box center [610, 293] width 161 height 33
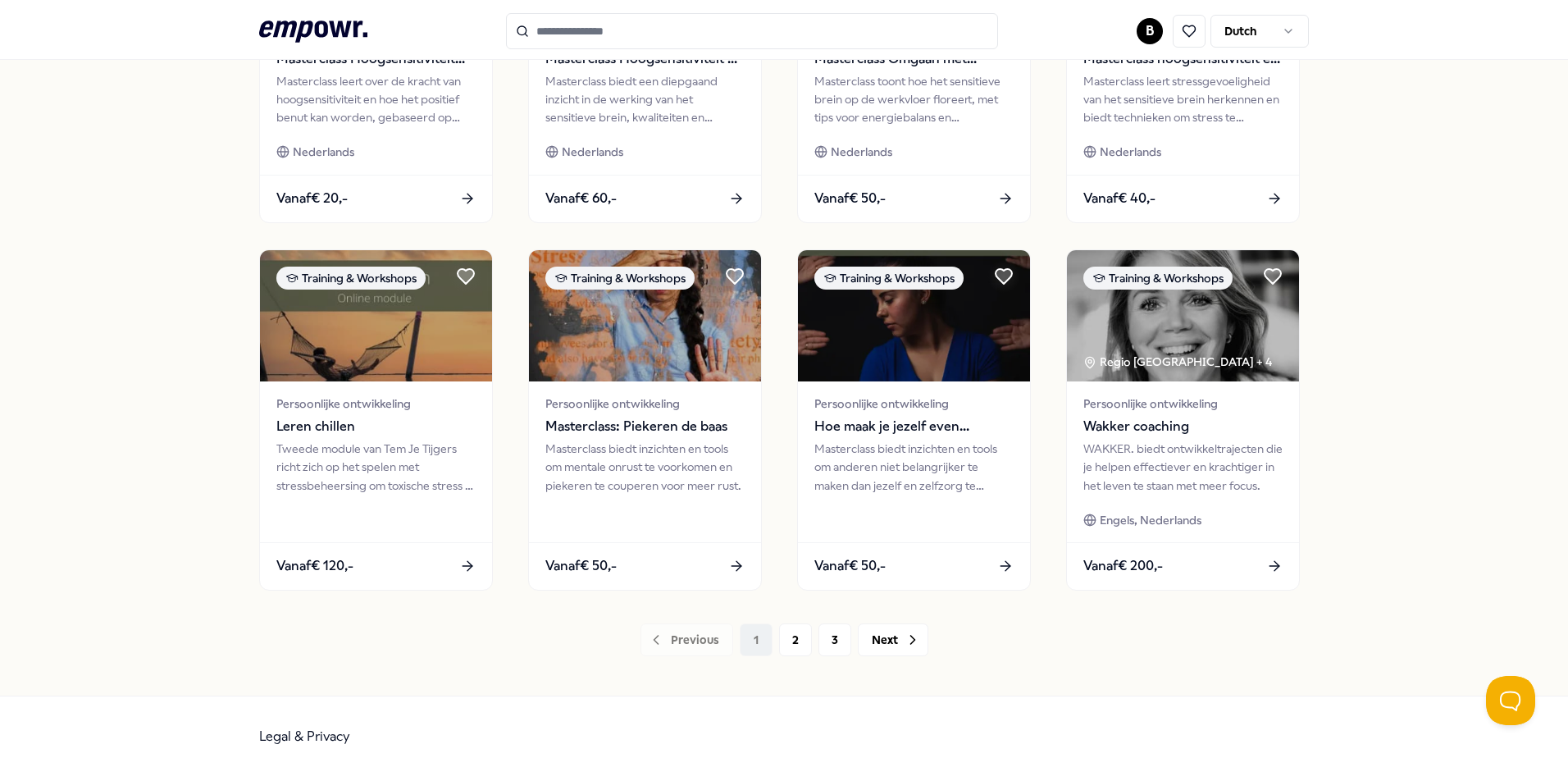
scroll to position [710, 0]
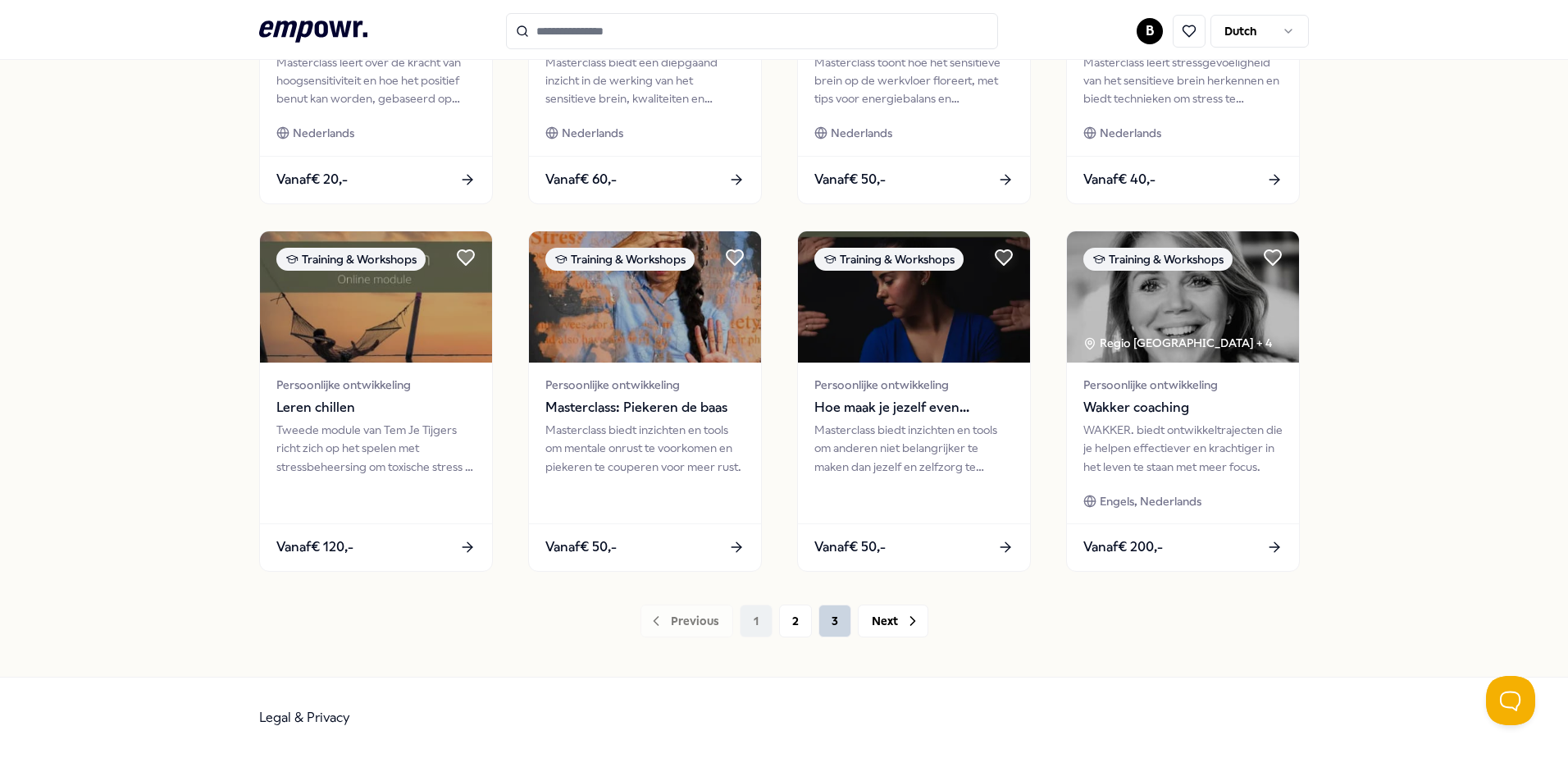
click at [828, 621] on button "3" at bounding box center [834, 621] width 33 height 33
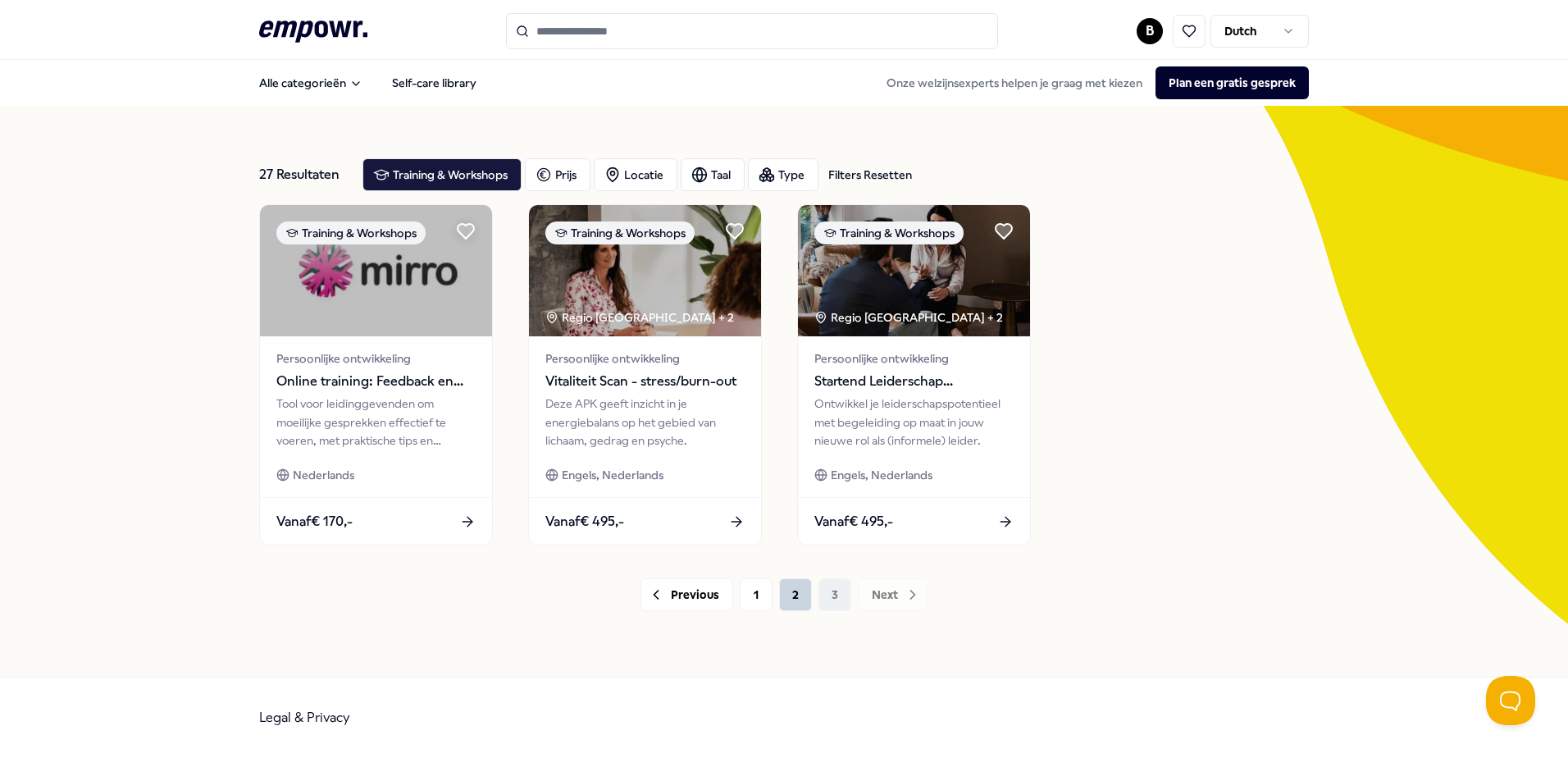
click at [791, 597] on button "2" at bounding box center [795, 594] width 33 height 33
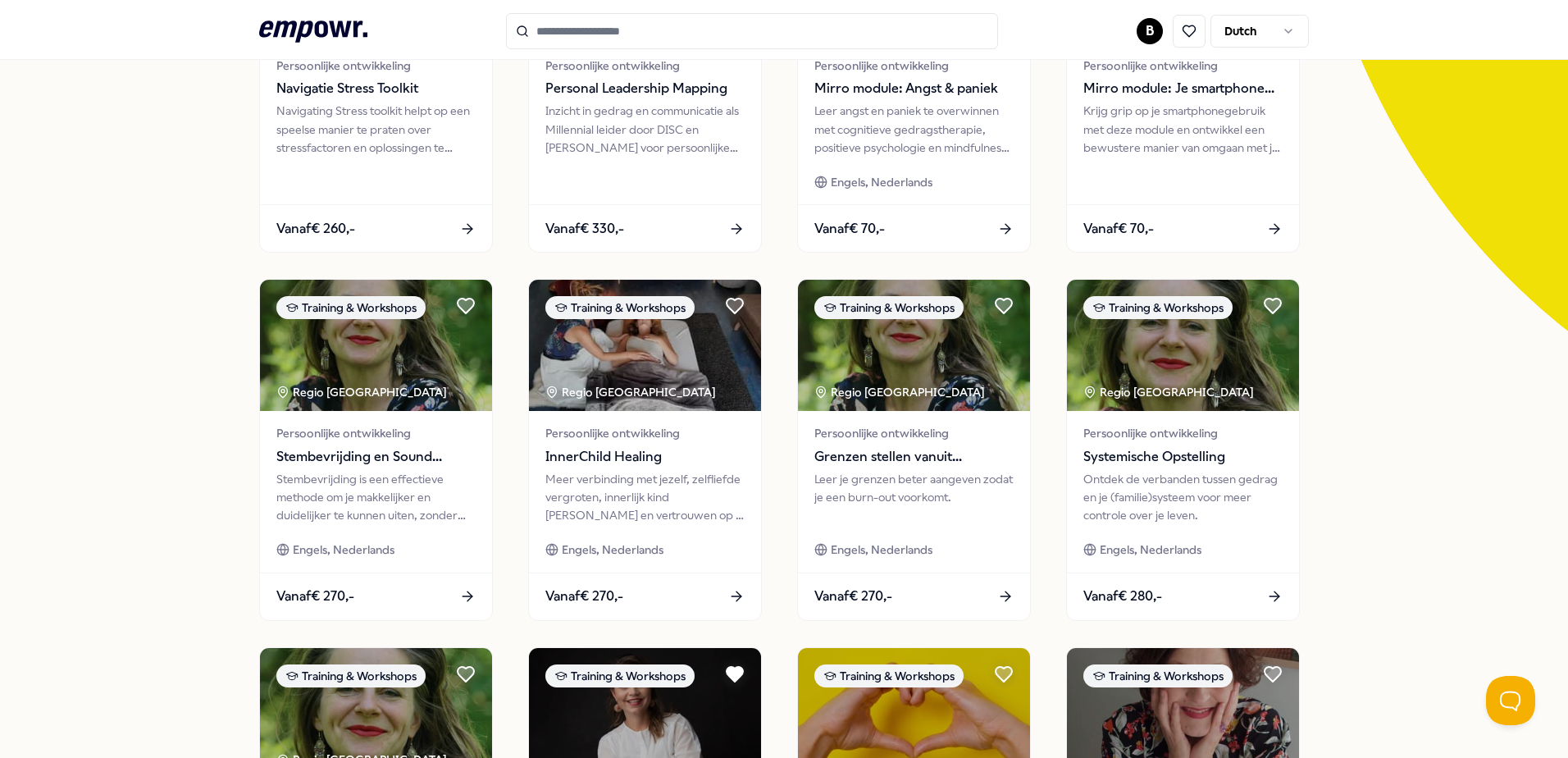
scroll to position [328, 0]
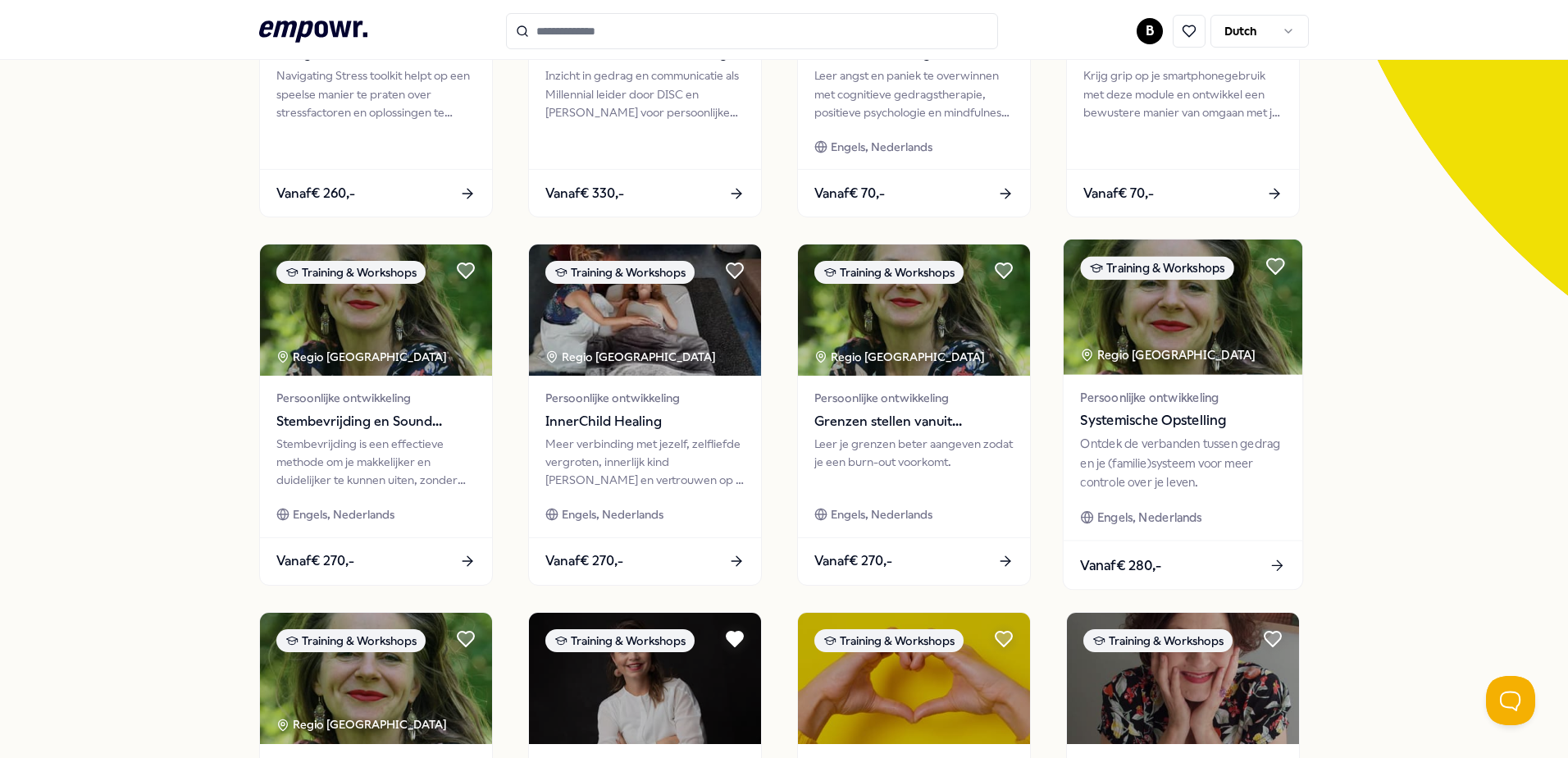
click at [1198, 412] on span "Systemische Opstelling" at bounding box center [1182, 421] width 205 height 22
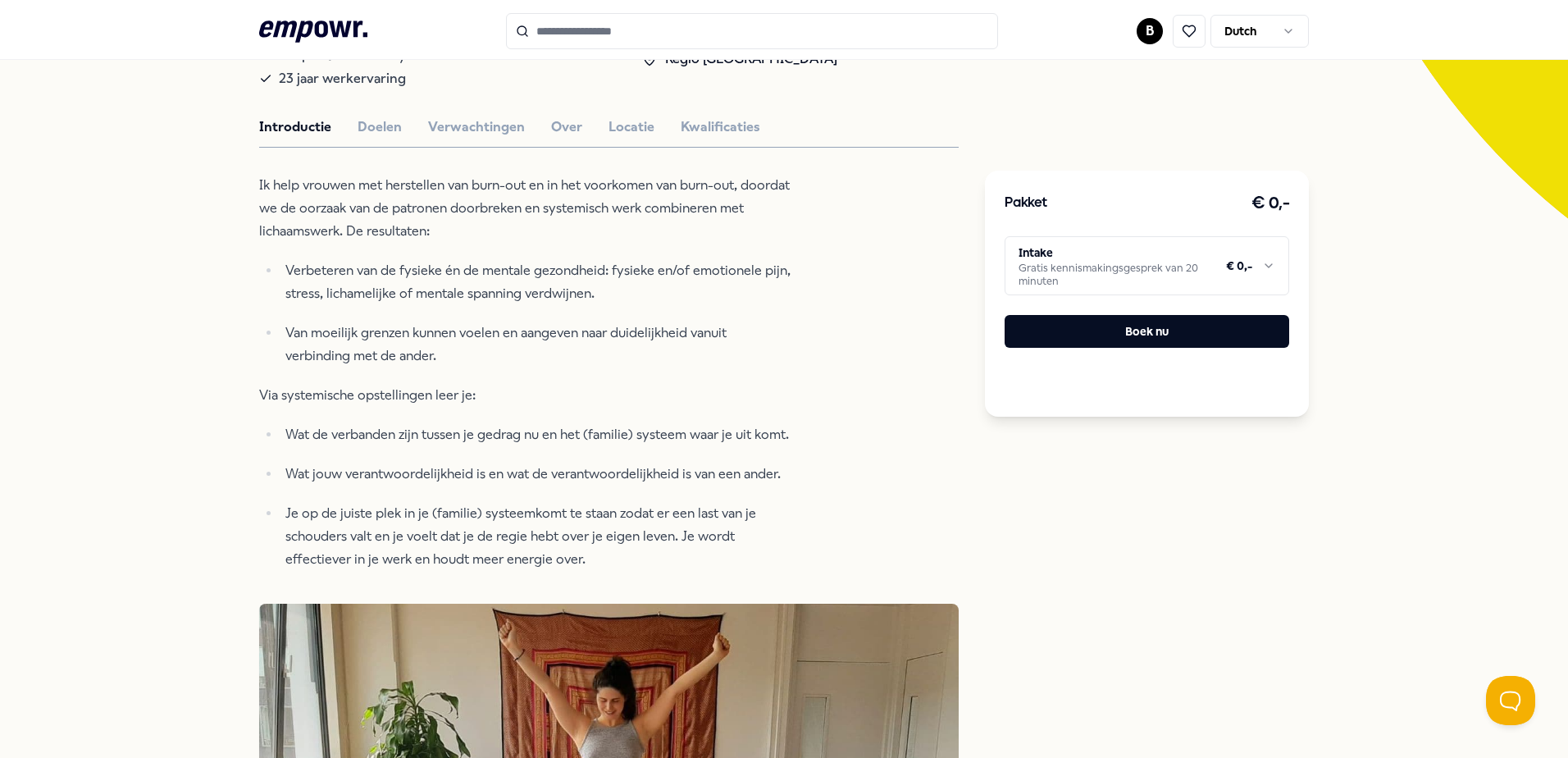
scroll to position [434, 0]
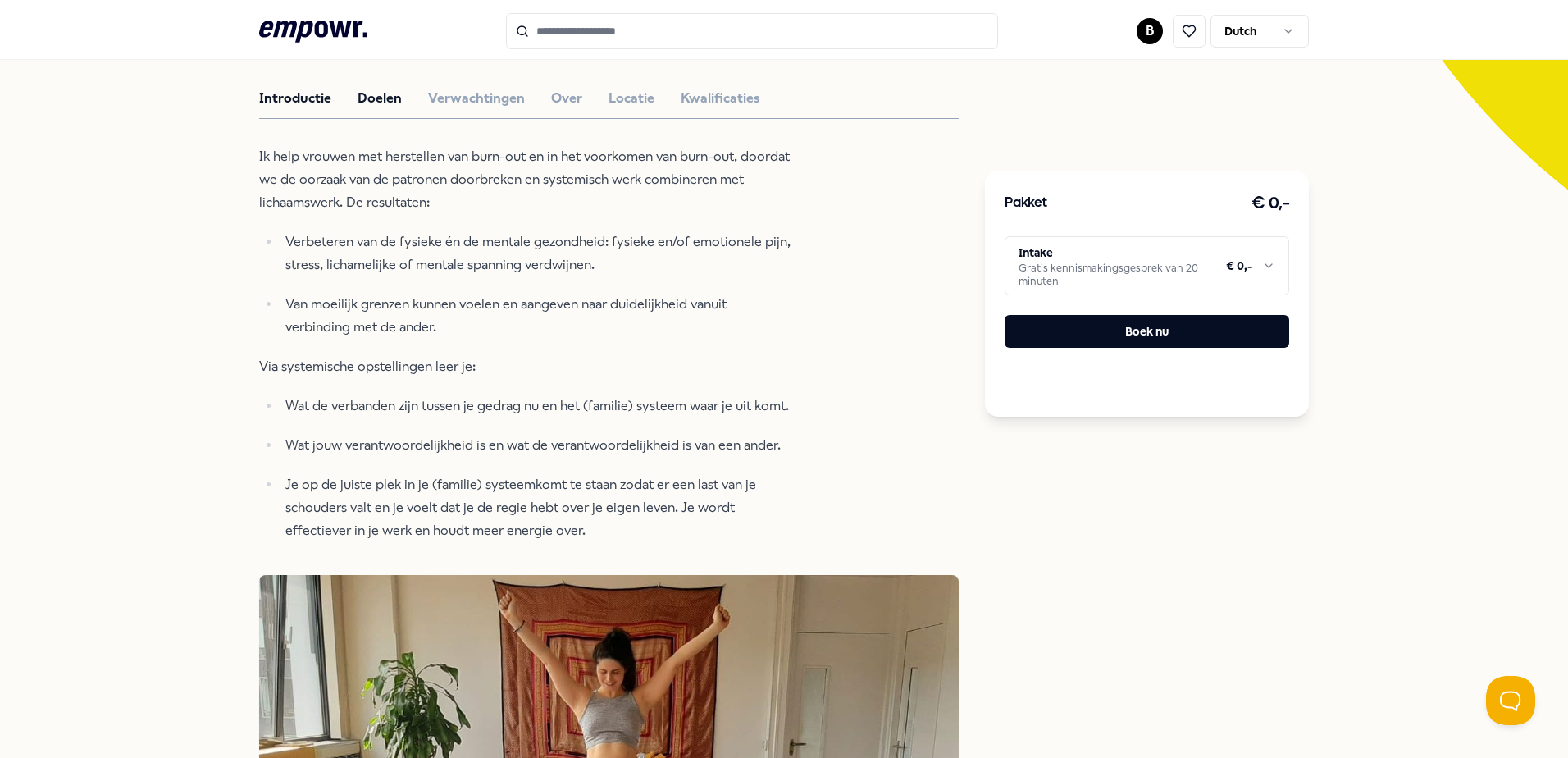
click at [368, 91] on button "Doelen" at bounding box center [379, 99] width 44 height 22
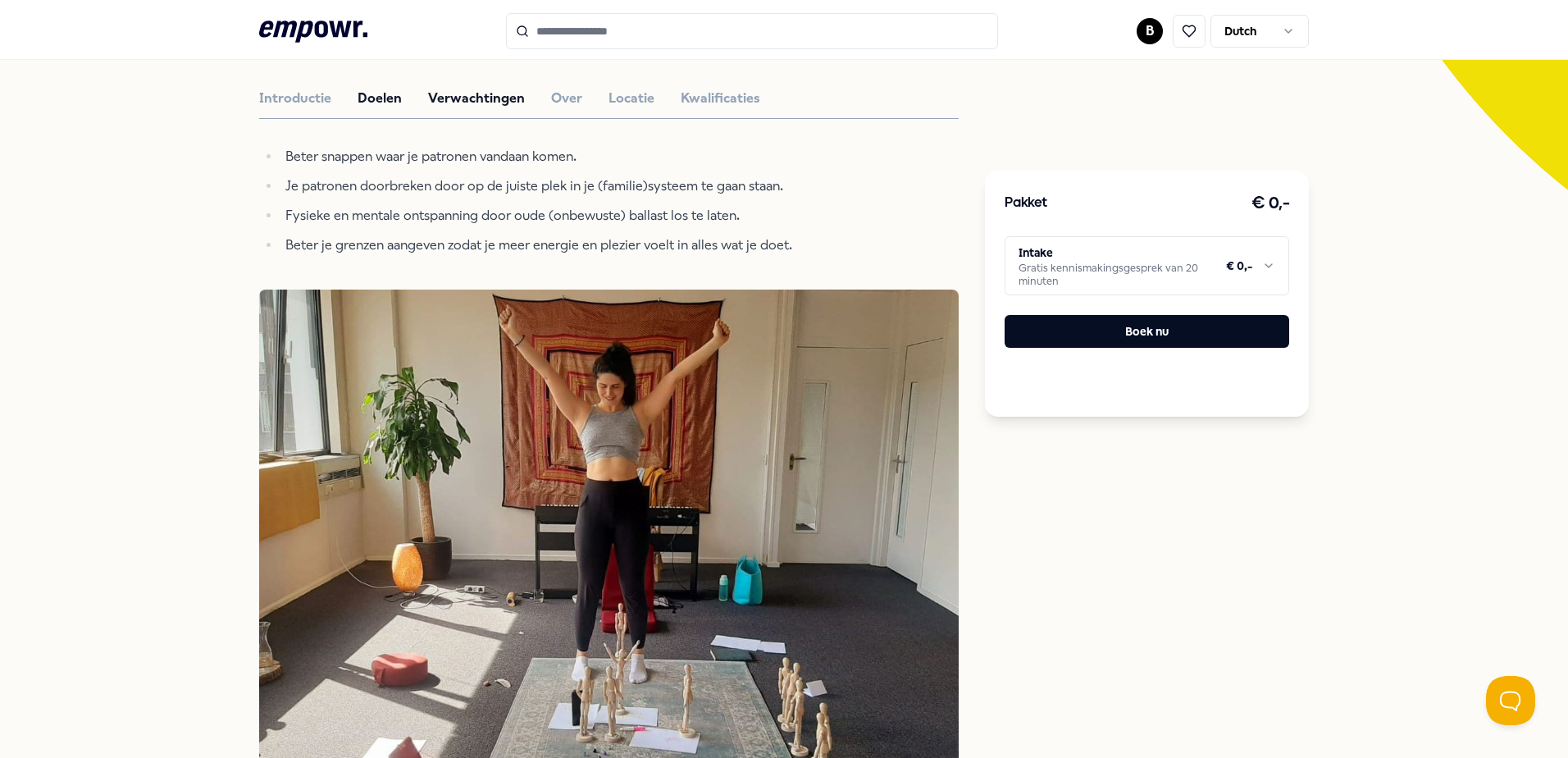
click at [465, 94] on button "Verwachtingen" at bounding box center [476, 99] width 97 height 22
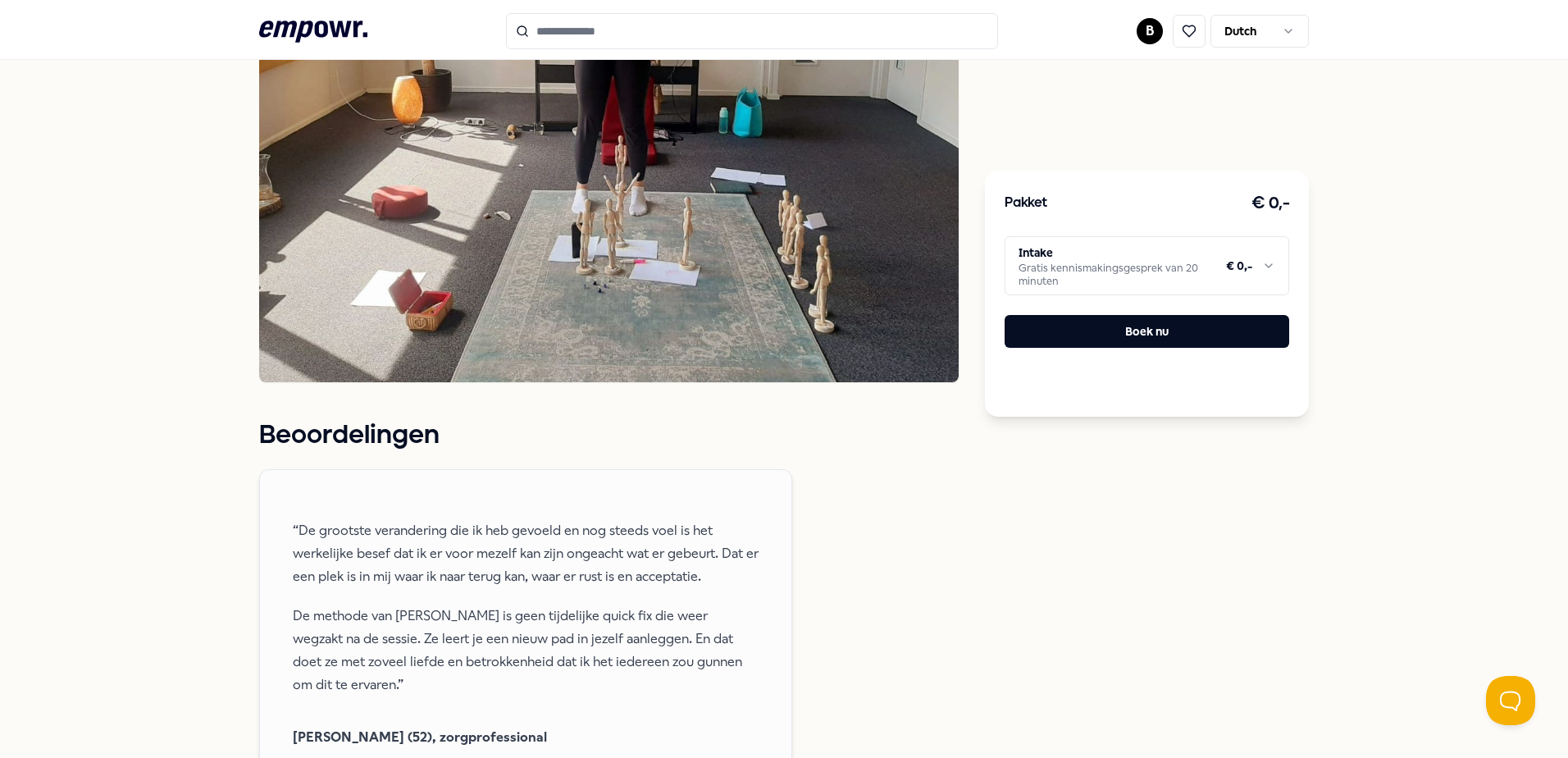
scroll to position [846, 0]
